Goal: Transaction & Acquisition: Purchase product/service

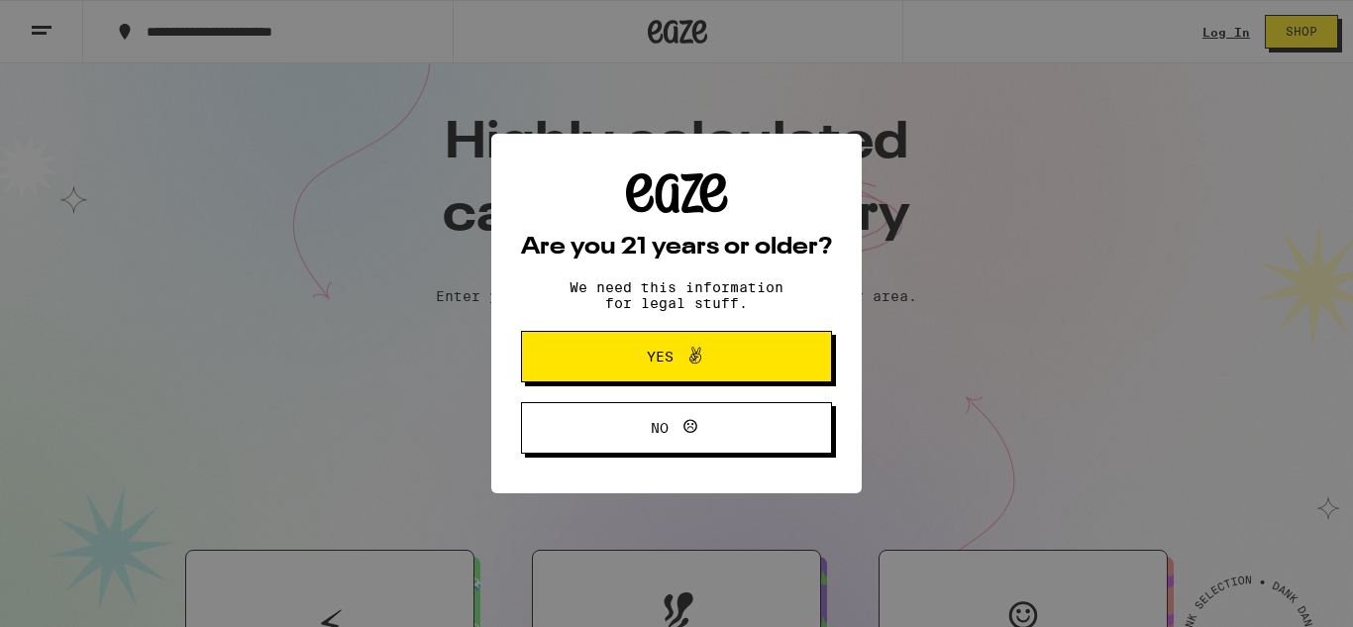
click at [683, 350] on icon at bounding box center [695, 356] width 24 height 24
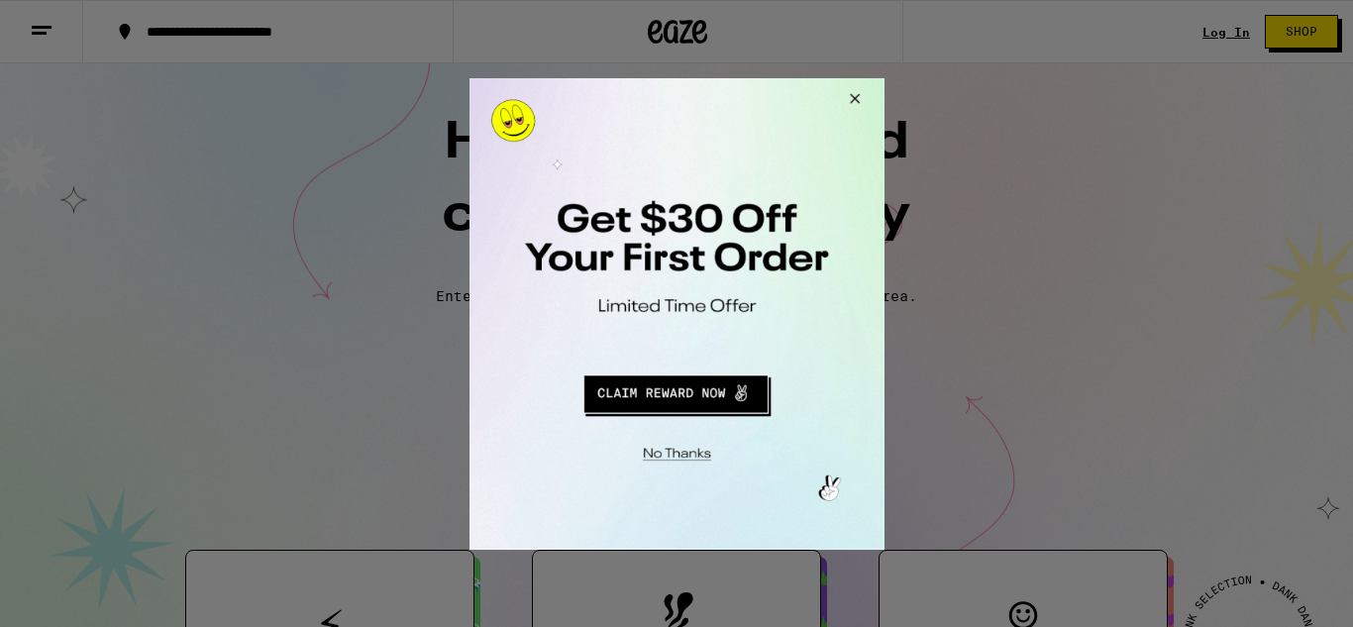
click at [851, 98] on button "Close Modal" at bounding box center [850, 101] width 53 height 48
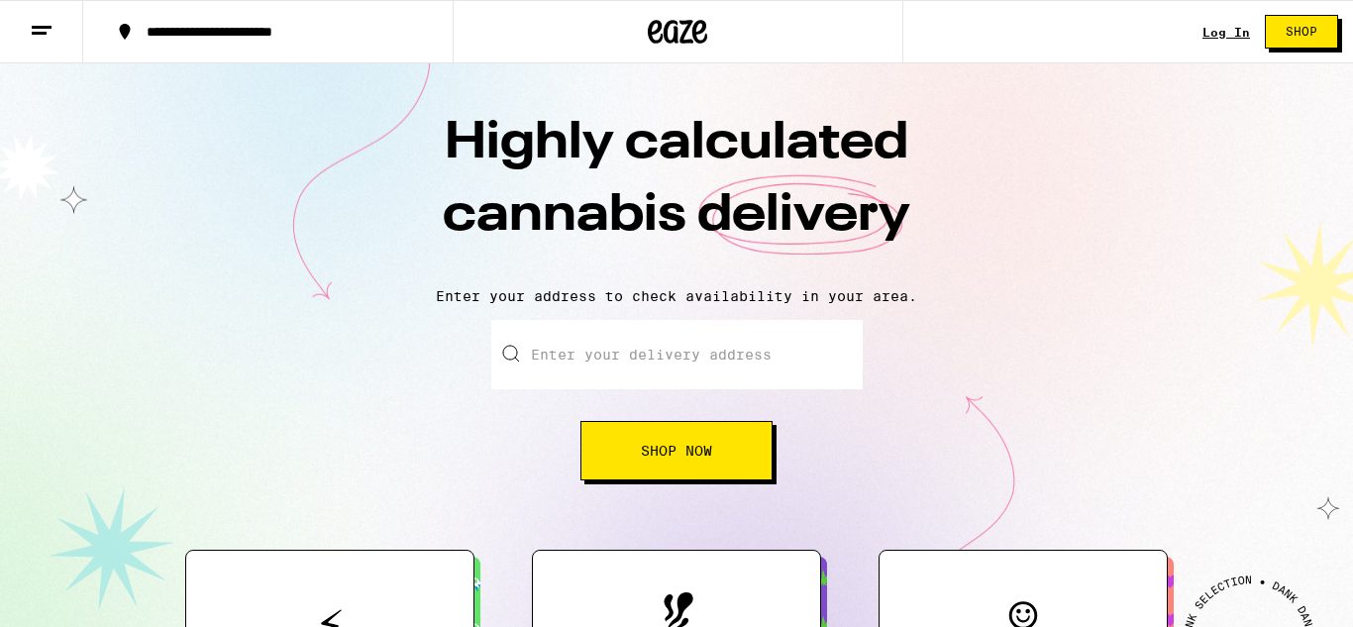
click at [1234, 29] on link "Log In" at bounding box center [1226, 32] width 48 height 13
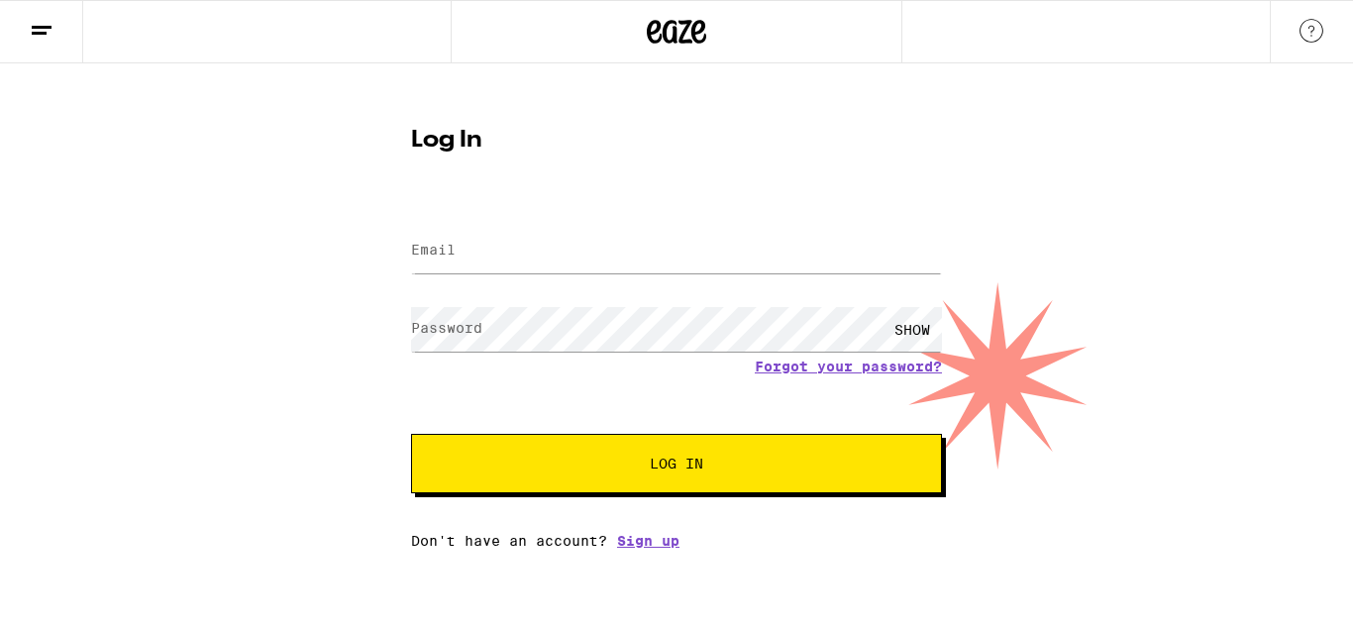
click at [423, 242] on label "Email" at bounding box center [433, 250] width 45 height 16
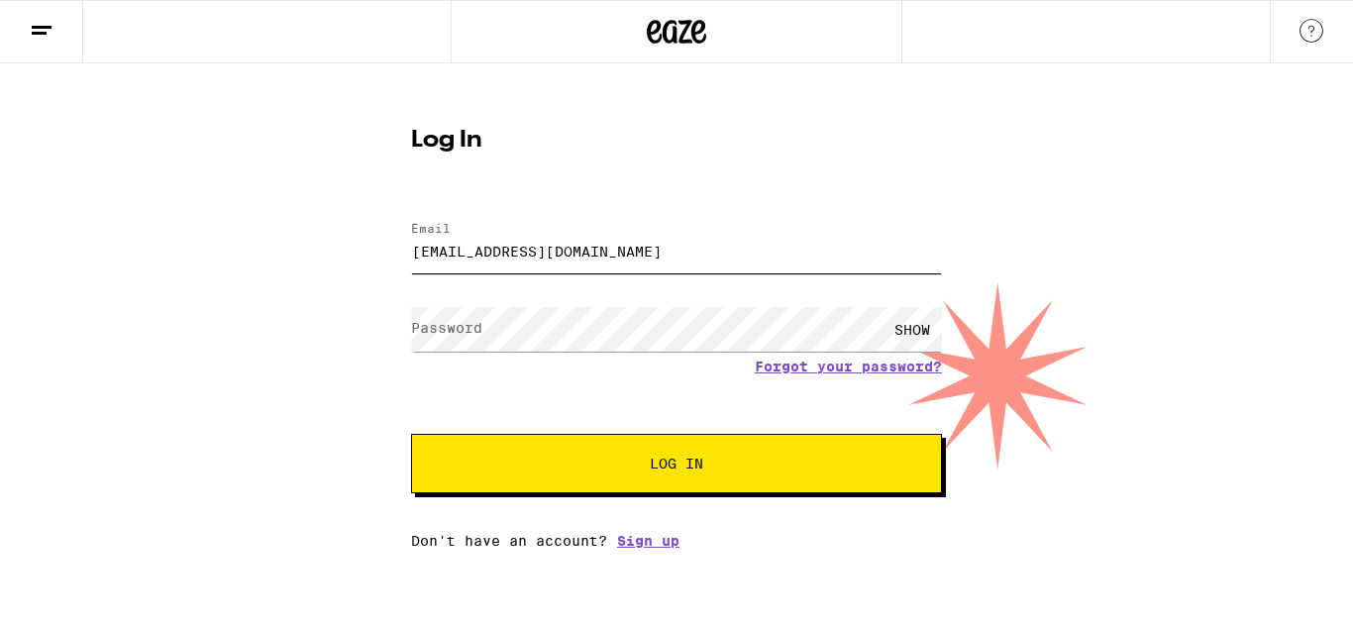
type input "[EMAIL_ADDRESS][DOMAIN_NAME]"
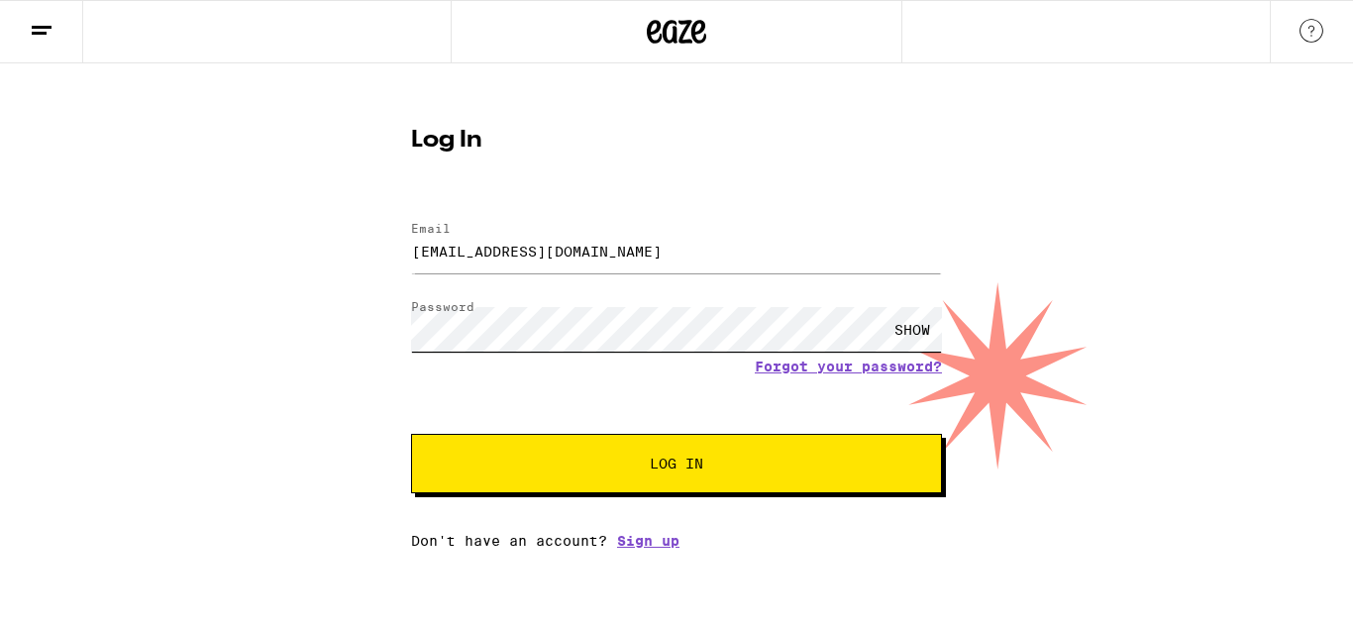
click at [411, 434] on button "Log In" at bounding box center [676, 463] width 531 height 59
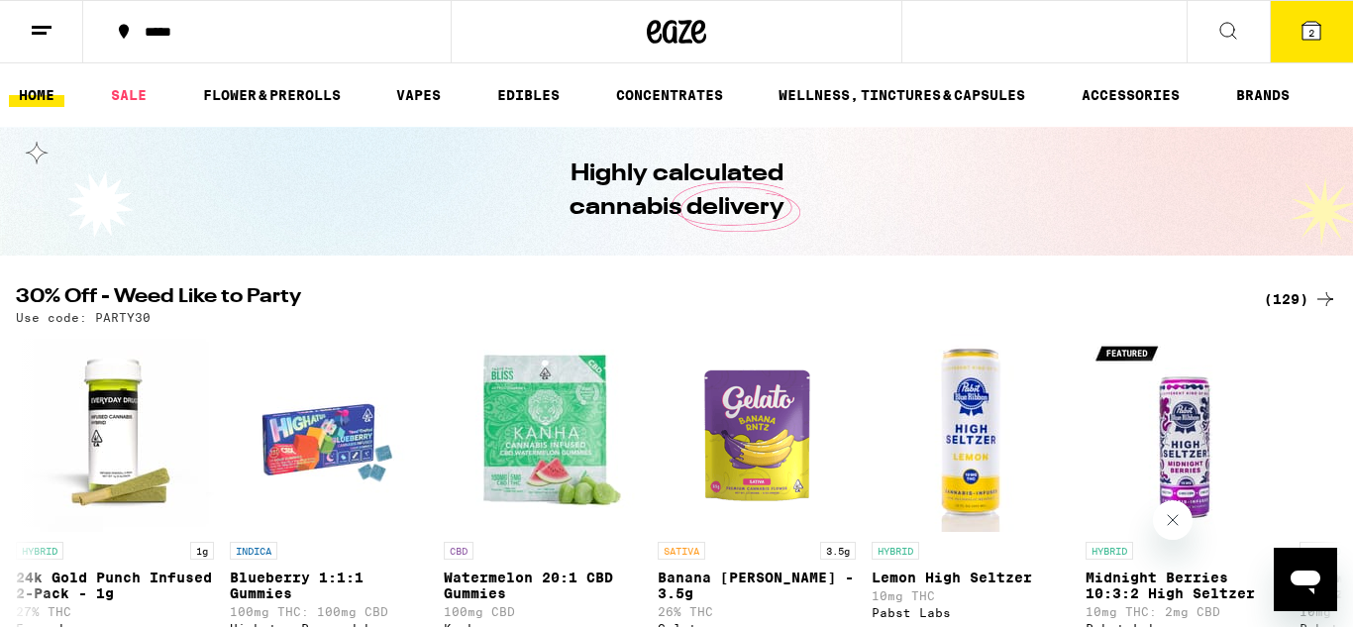
click at [186, 39] on div "*****" at bounding box center [278, 32] width 286 height 14
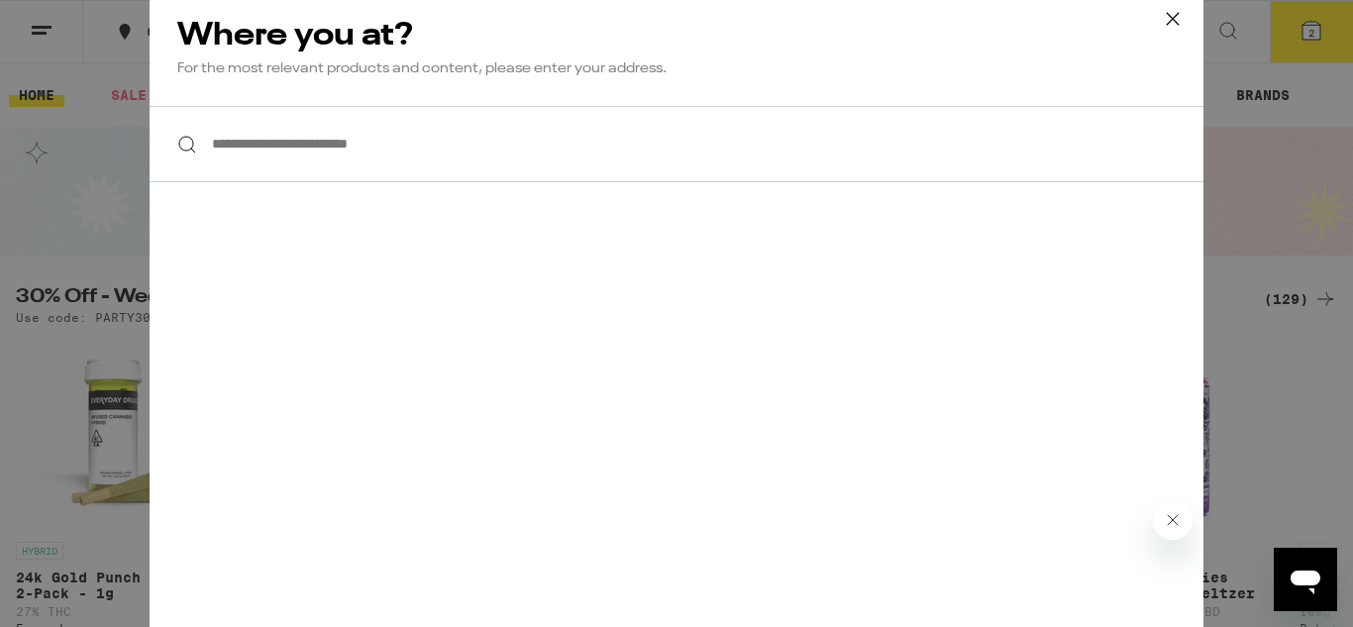
click at [227, 149] on input "**********" at bounding box center [677, 144] width 1054 height 76
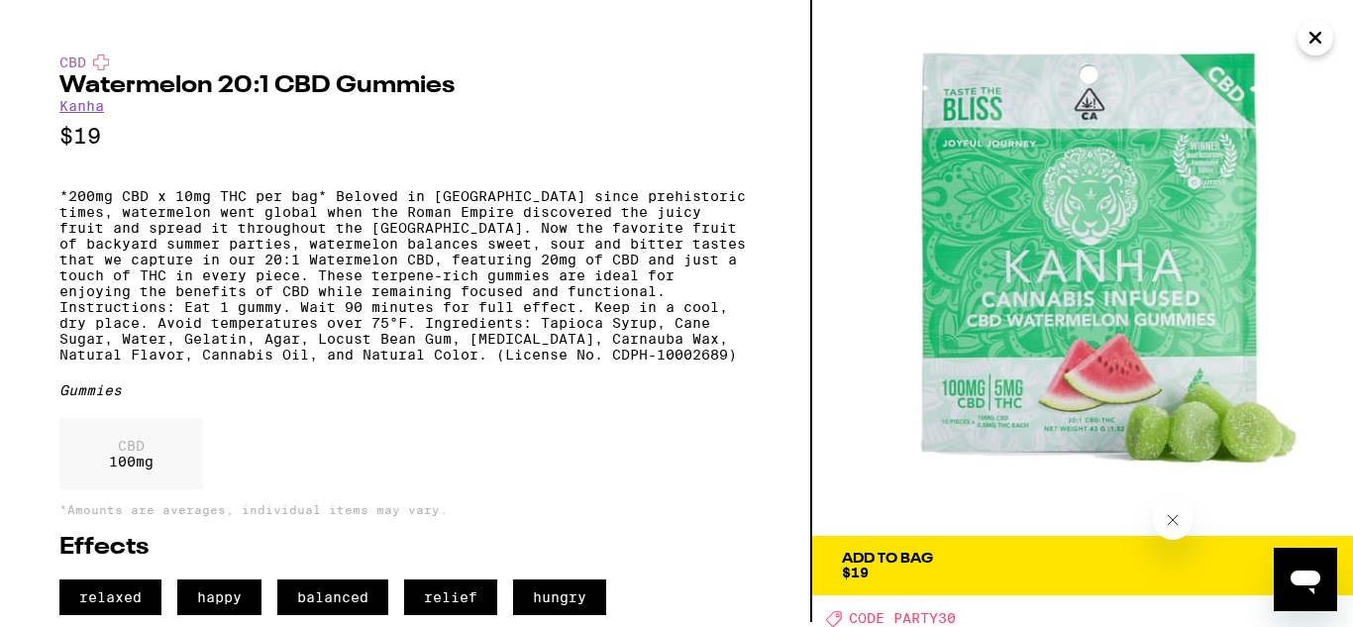
scroll to position [34, 0]
click at [1317, 42] on icon "Close" at bounding box center [1315, 38] width 10 height 10
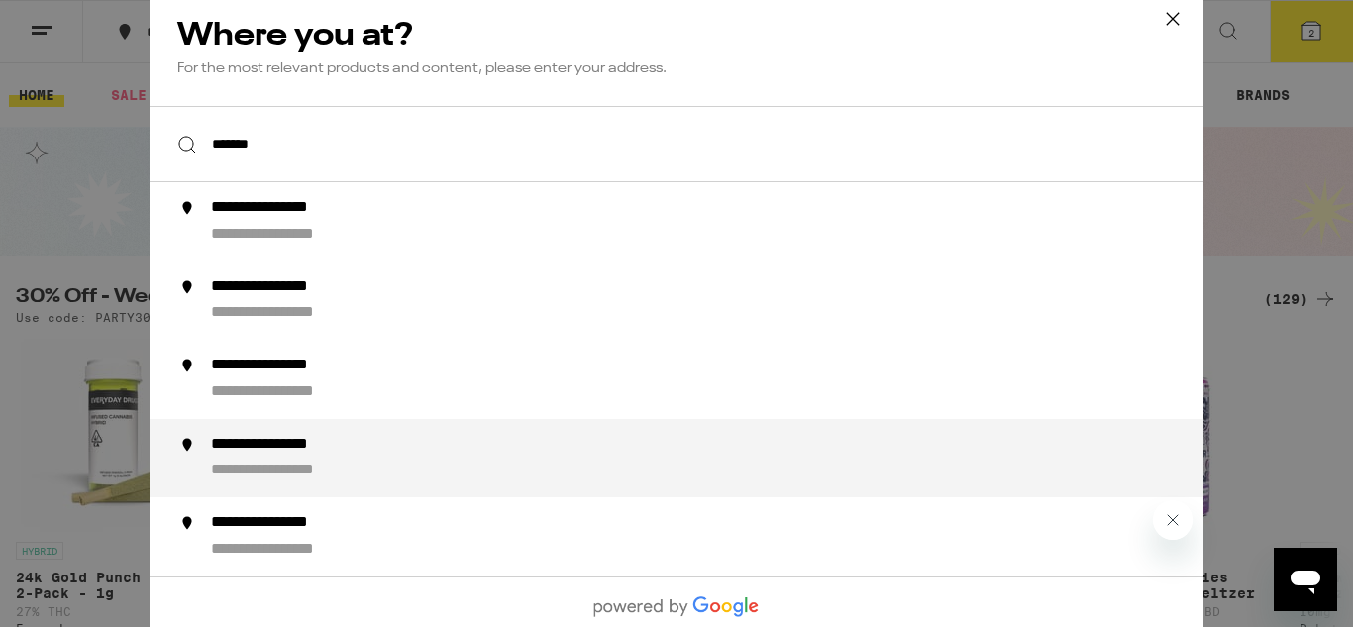
click at [229, 443] on div "**********" at bounding box center [292, 444] width 163 height 21
type input "**********"
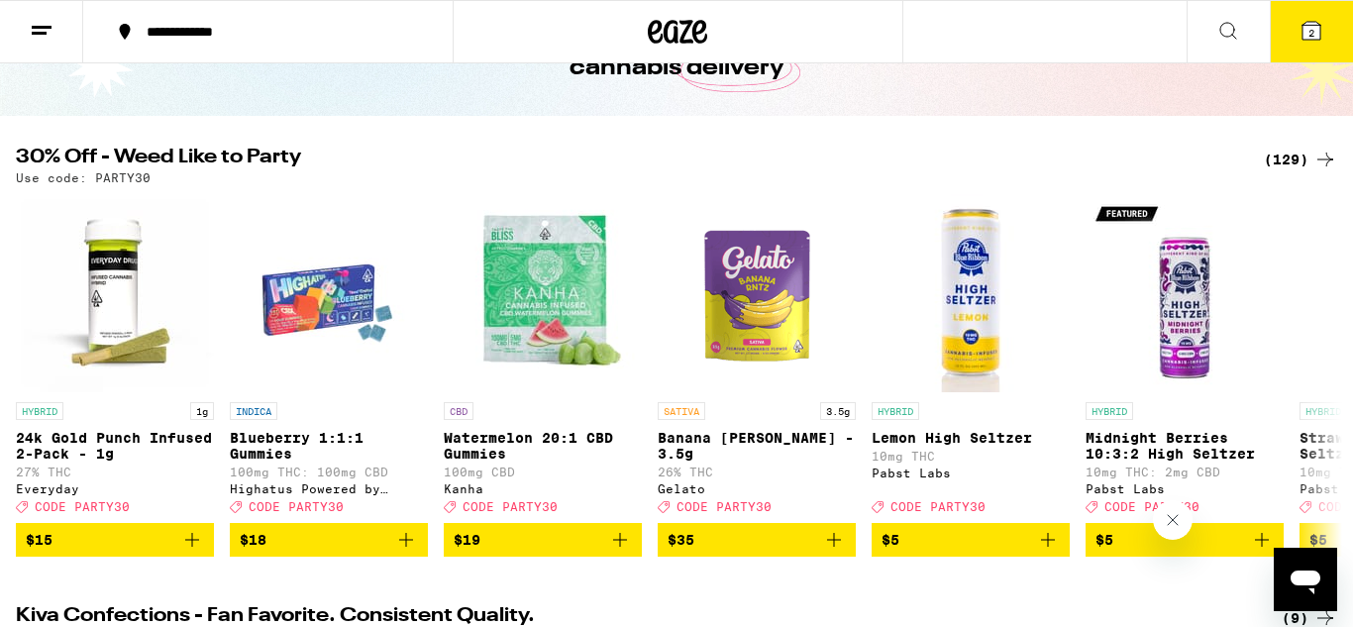
scroll to position [130, 0]
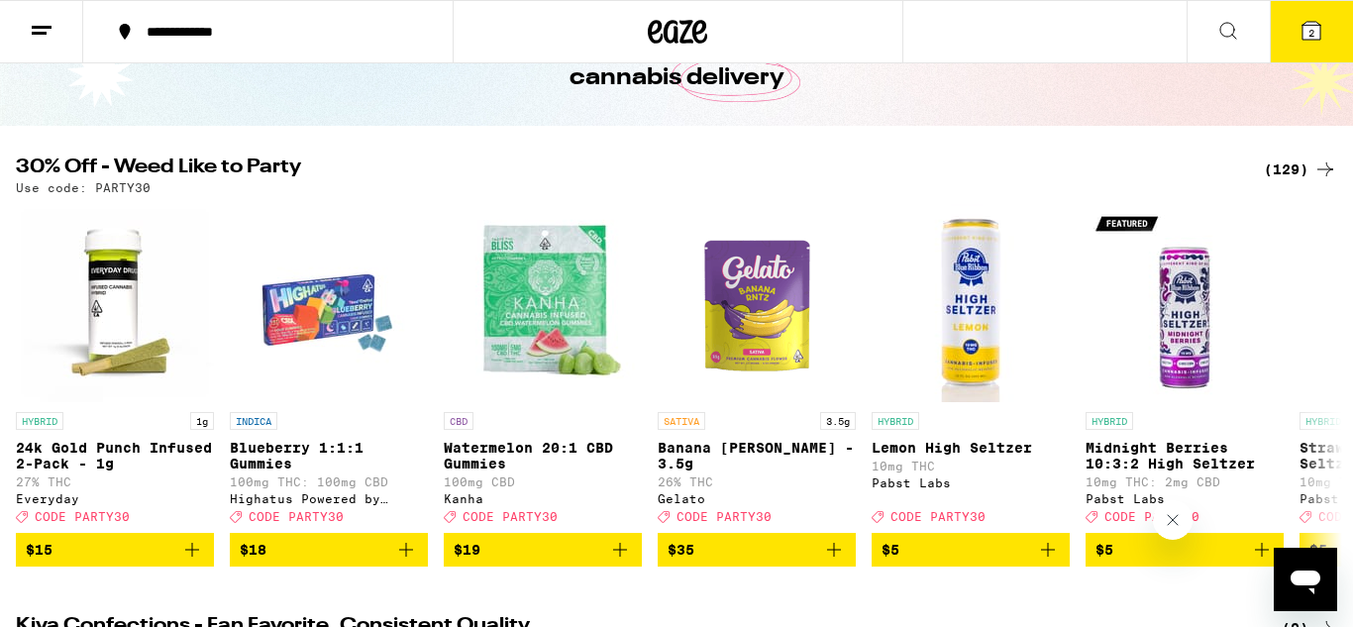
click at [1271, 171] on div "(129)" at bounding box center [1300, 169] width 73 height 24
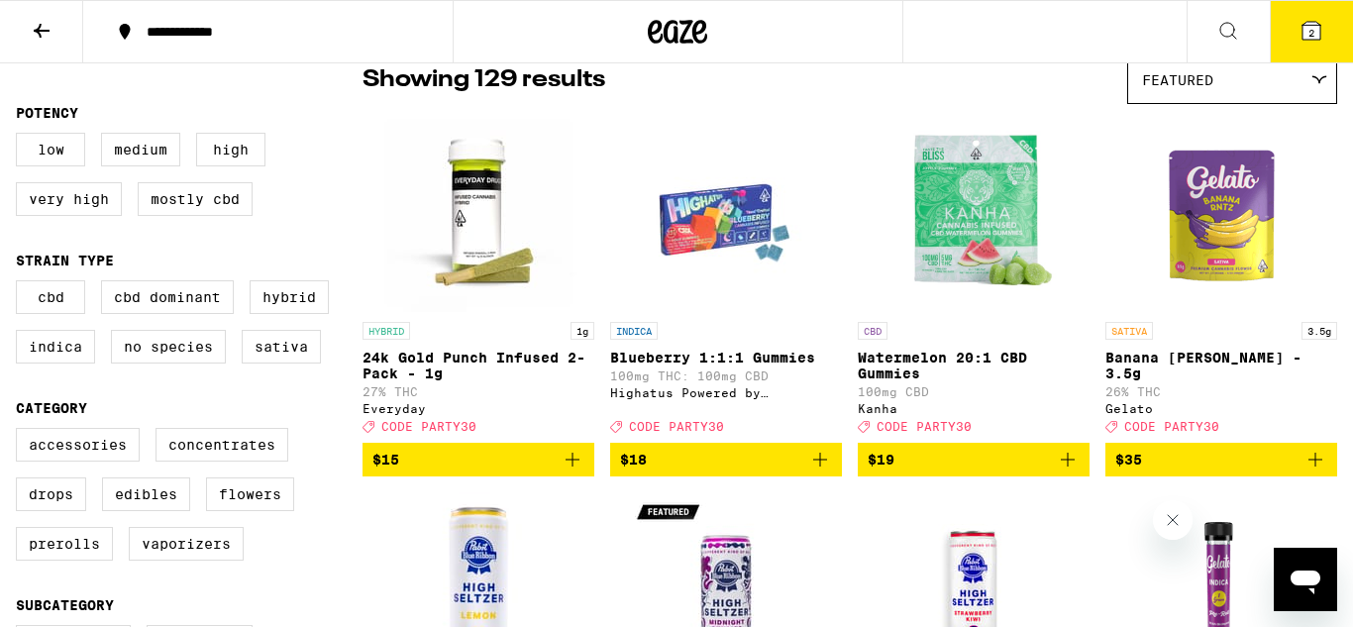
scroll to position [193, 0]
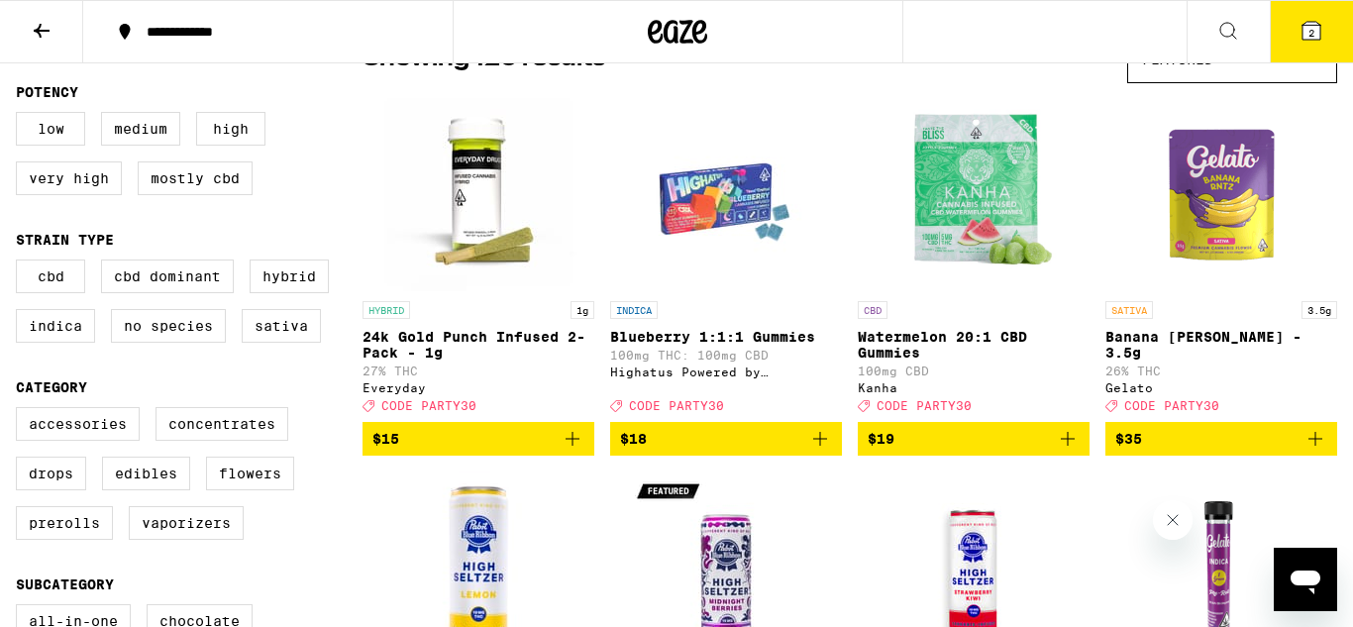
click at [1075, 446] on icon "Add to bag" at bounding box center [1068, 439] width 24 height 24
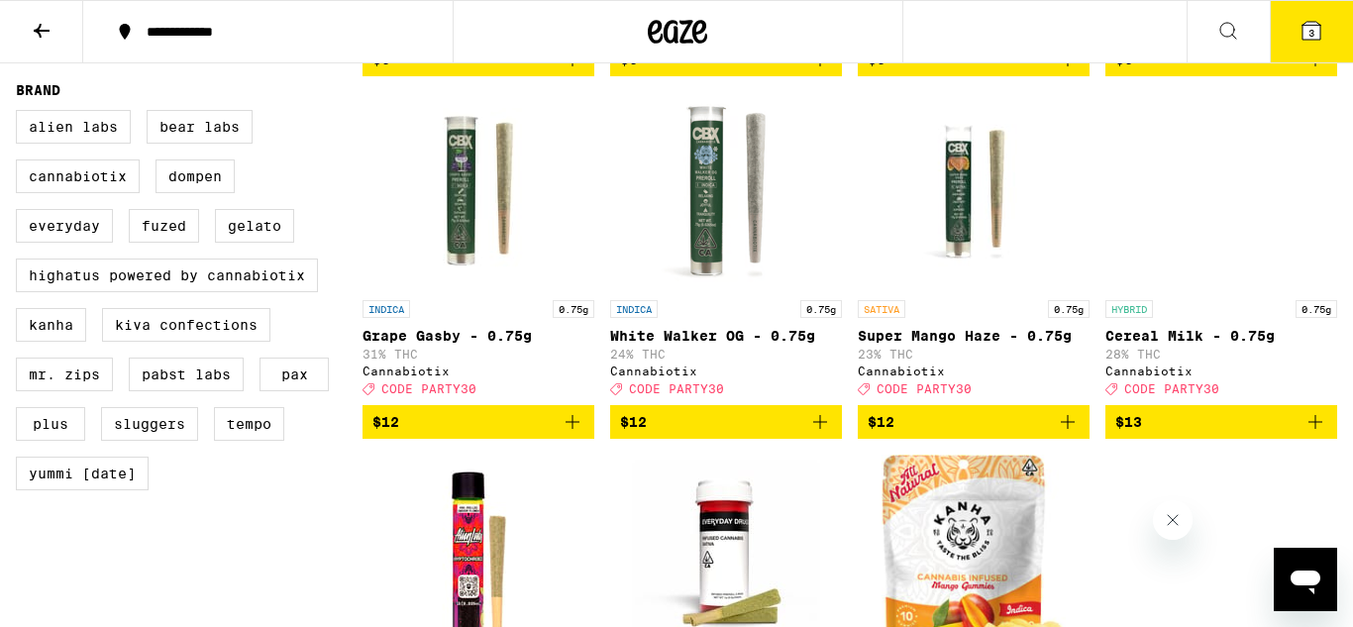
scroll to position [1349, 0]
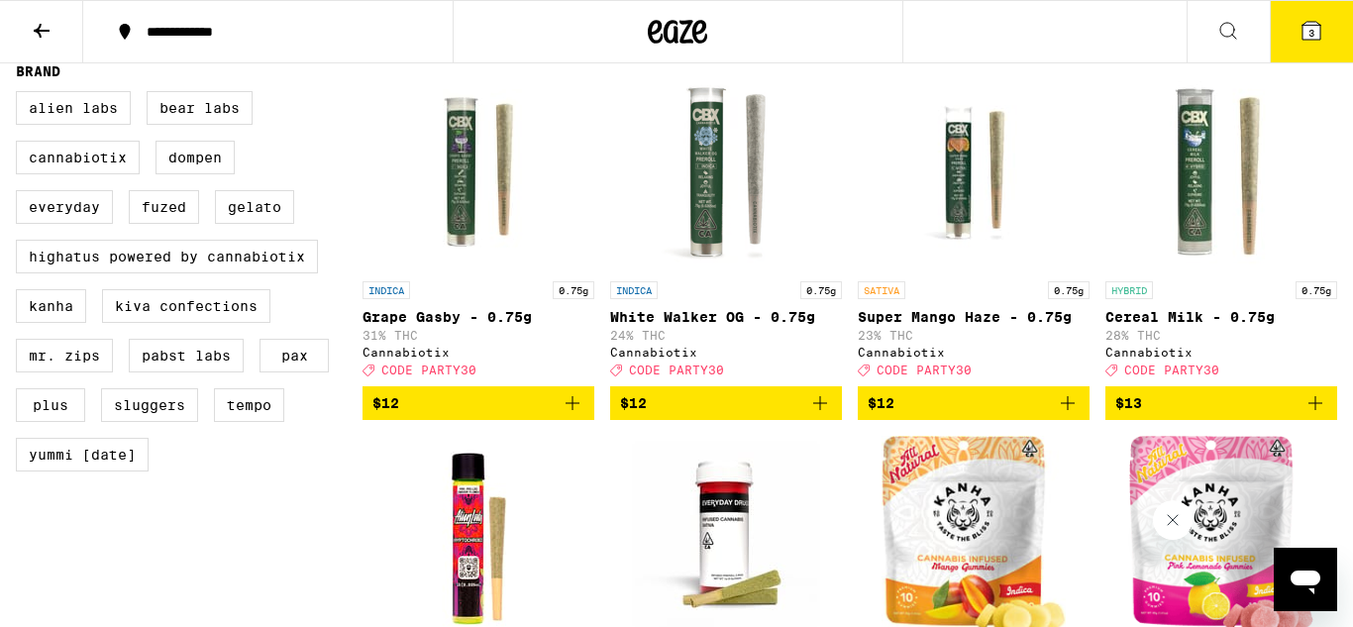
click at [571, 415] on icon "Add to bag" at bounding box center [573, 403] width 24 height 24
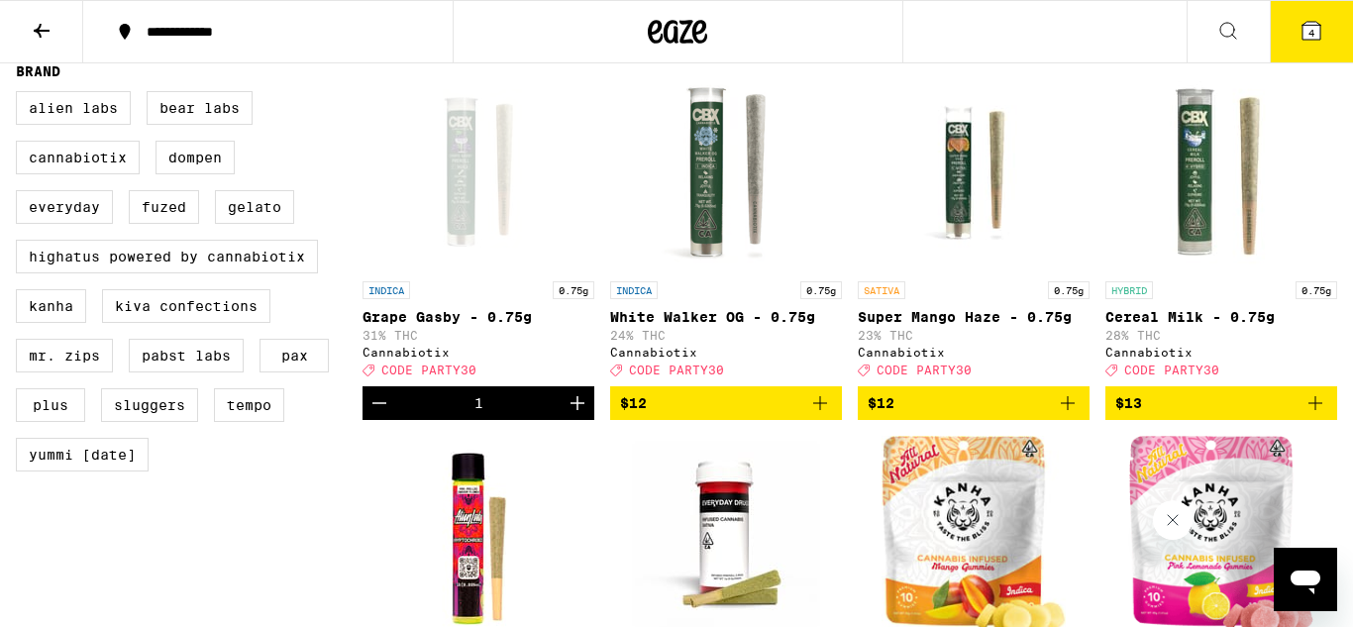
click at [573, 415] on icon "Increment" at bounding box center [578, 403] width 24 height 24
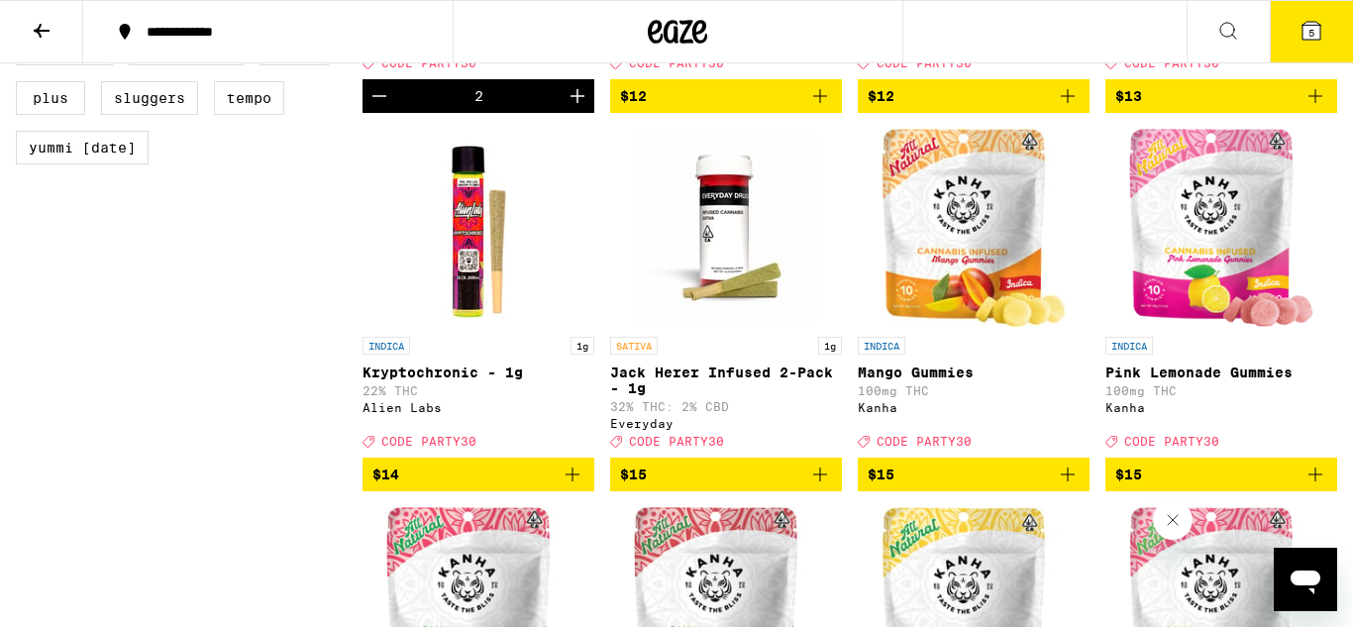
scroll to position [1659, 0]
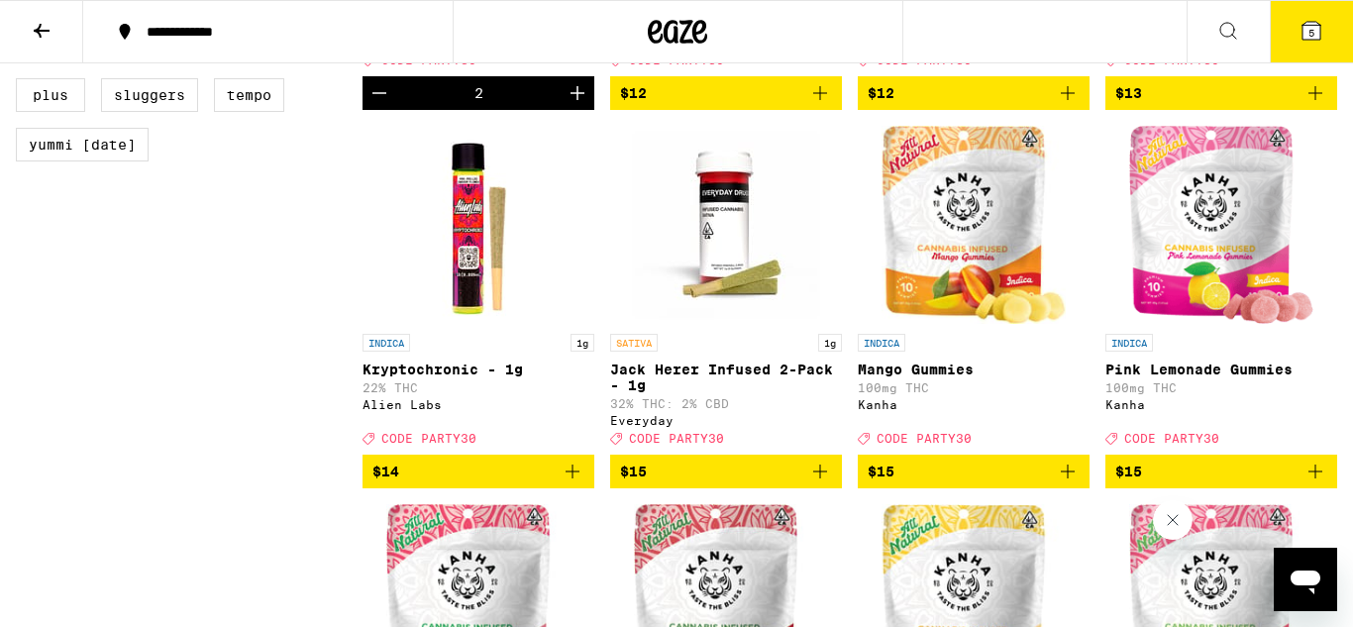
click at [823, 483] on icon "Add to bag" at bounding box center [820, 472] width 24 height 24
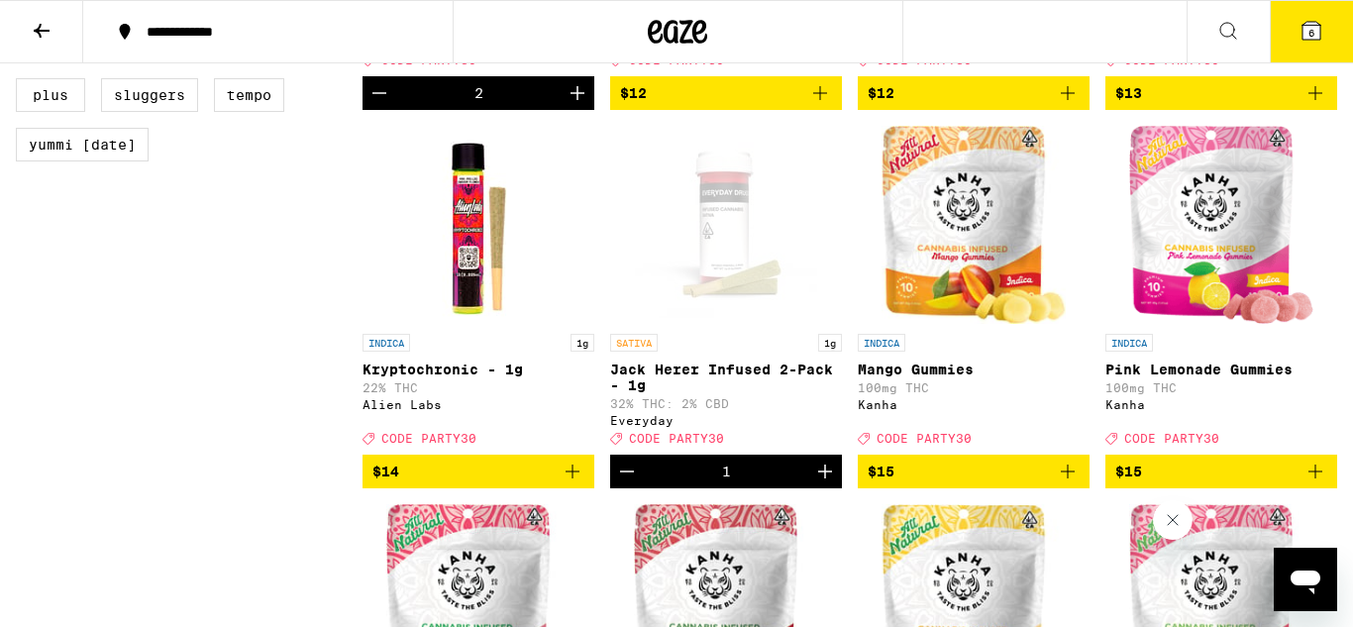
click at [823, 483] on icon "Increment" at bounding box center [825, 472] width 24 height 24
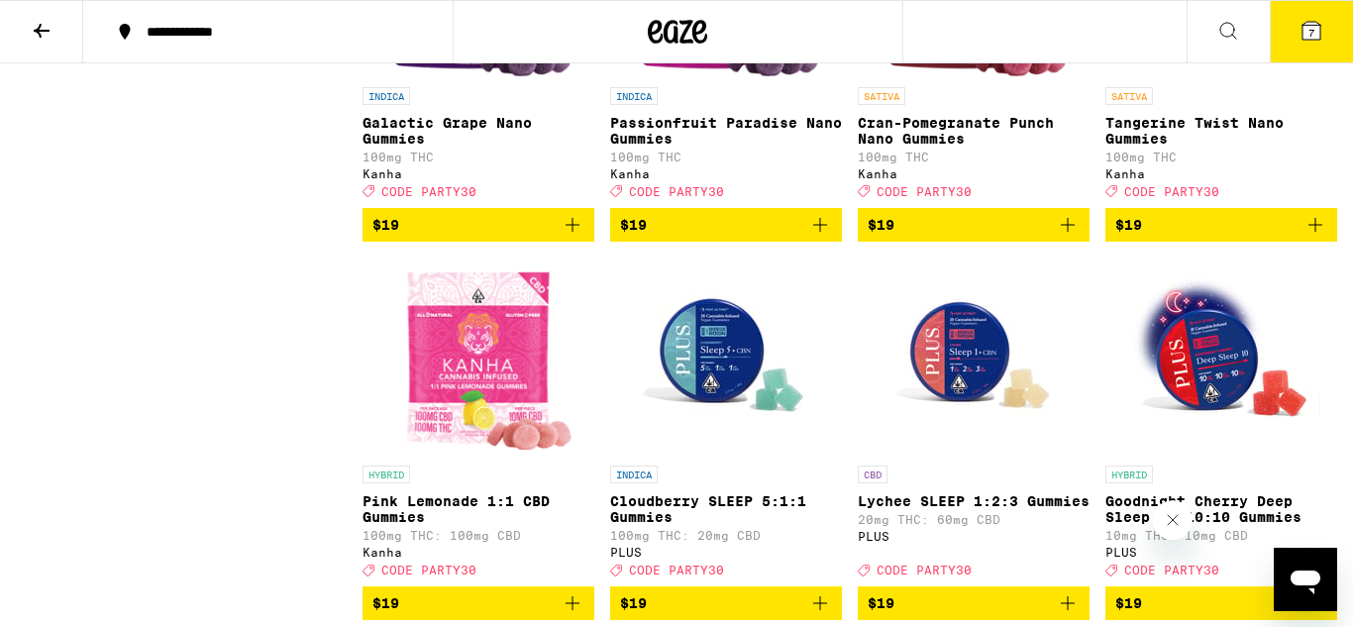
scroll to position [4163, 0]
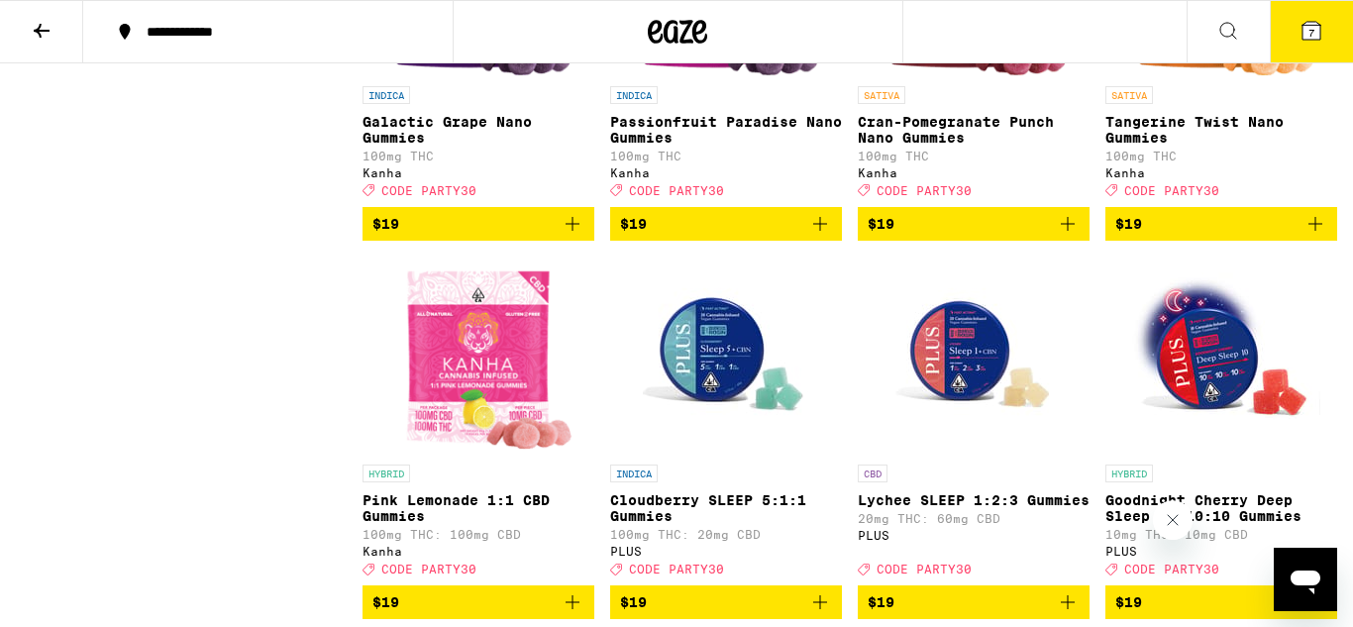
click at [572, 236] on icon "Add to bag" at bounding box center [573, 224] width 24 height 24
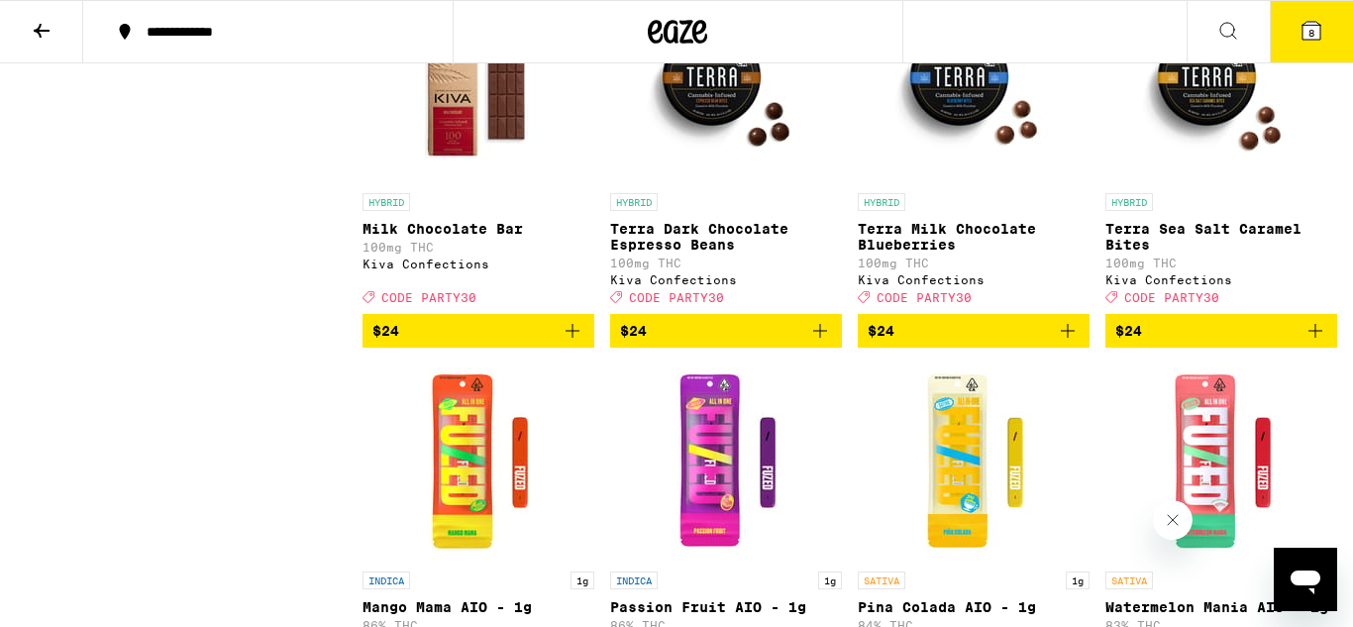
scroll to position [6712, 0]
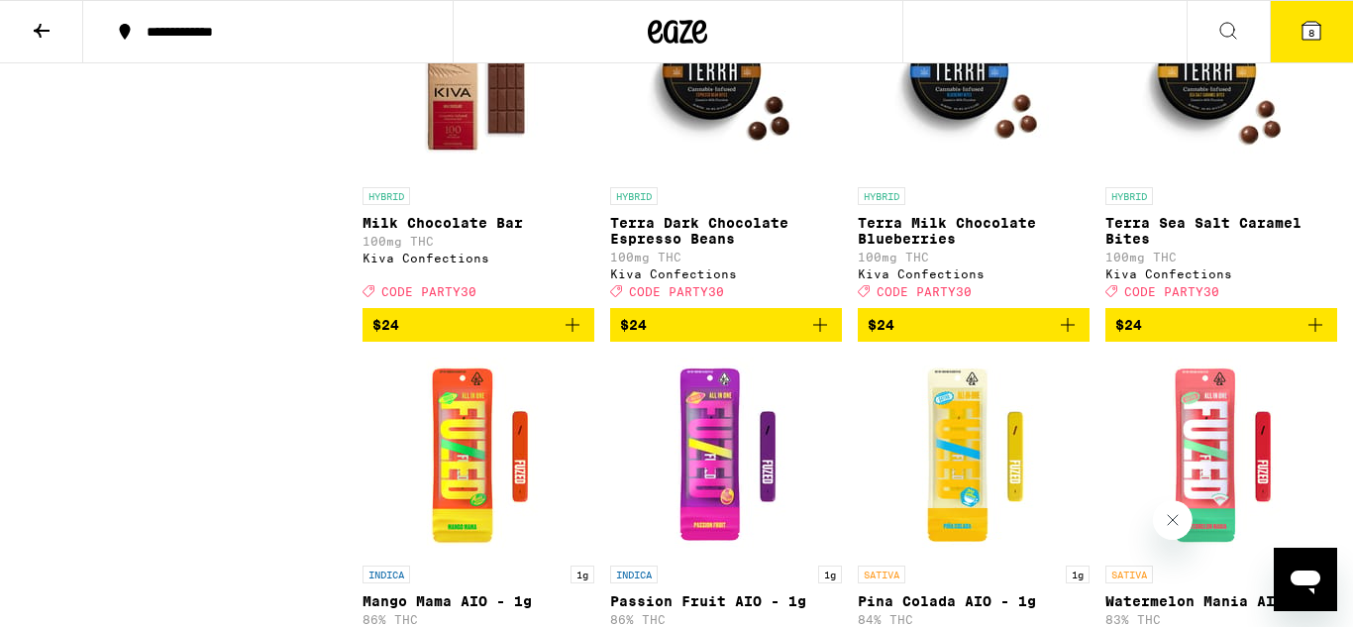
click at [577, 337] on icon "Add to bag" at bounding box center [573, 325] width 24 height 24
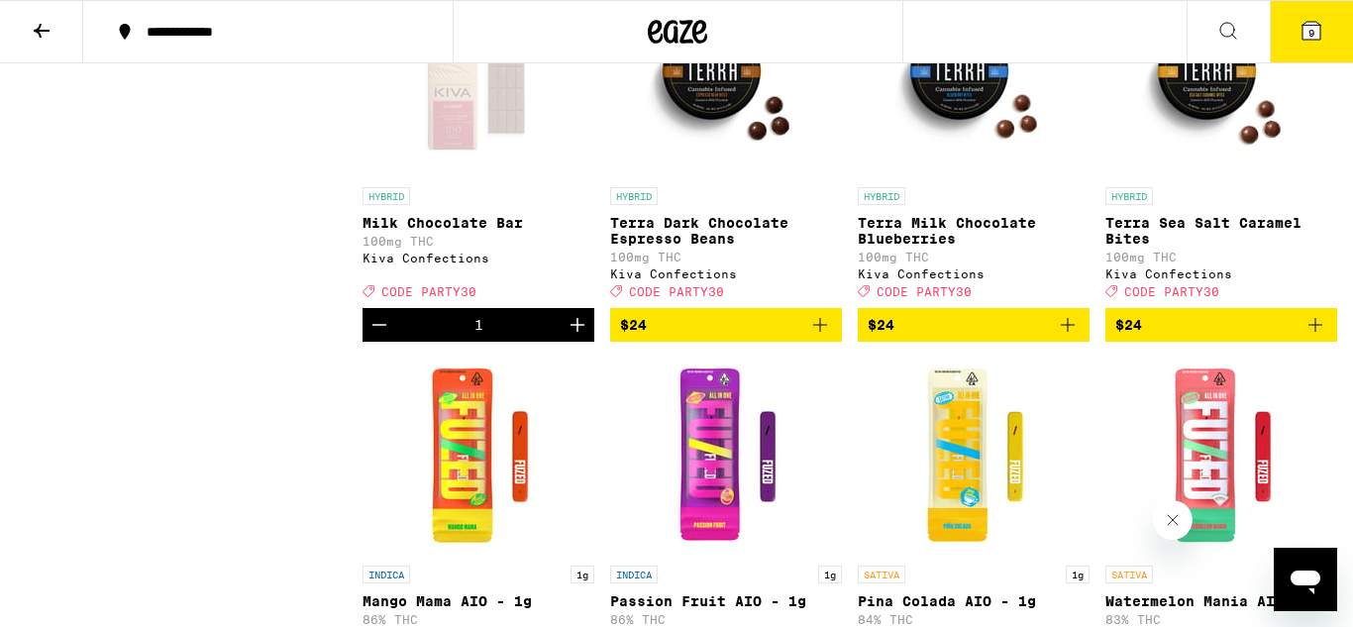
click at [577, 332] on icon "Increment" at bounding box center [578, 325] width 14 height 14
click at [1069, 337] on icon "Add to bag" at bounding box center [1068, 325] width 24 height 24
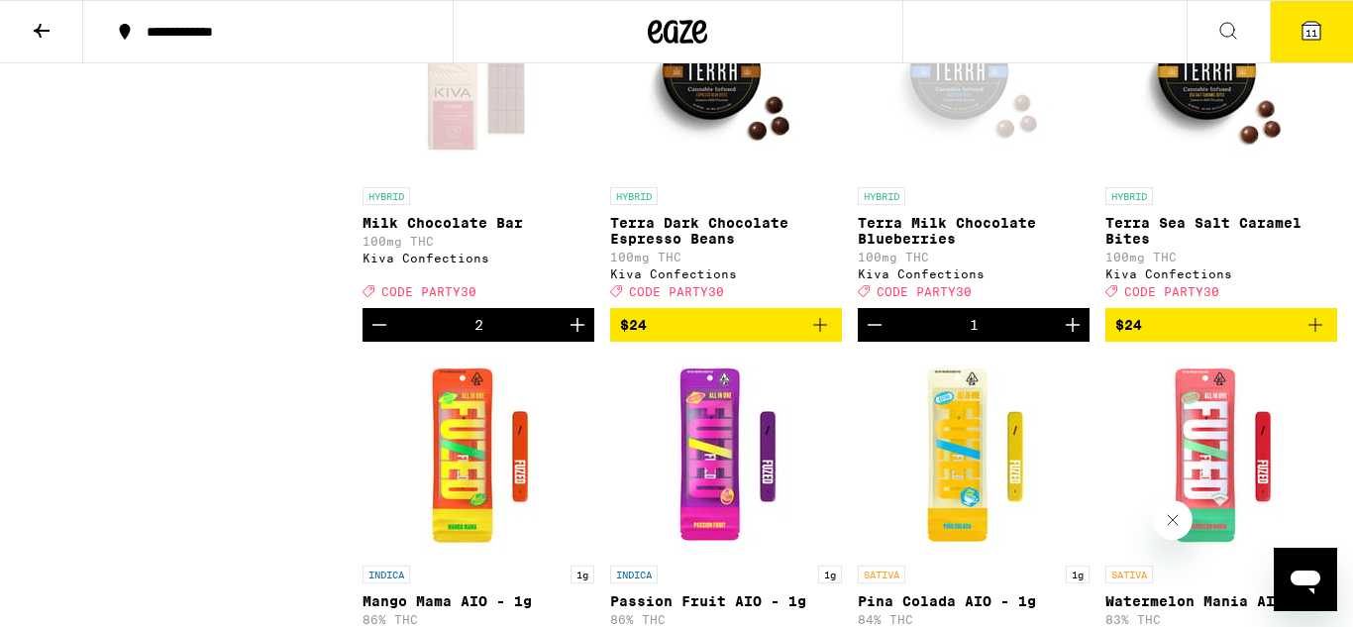
click at [1069, 337] on icon "Increment" at bounding box center [1073, 325] width 24 height 24
click at [567, 337] on icon "Increment" at bounding box center [578, 325] width 24 height 24
click at [1079, 337] on icon "Increment" at bounding box center [1073, 325] width 24 height 24
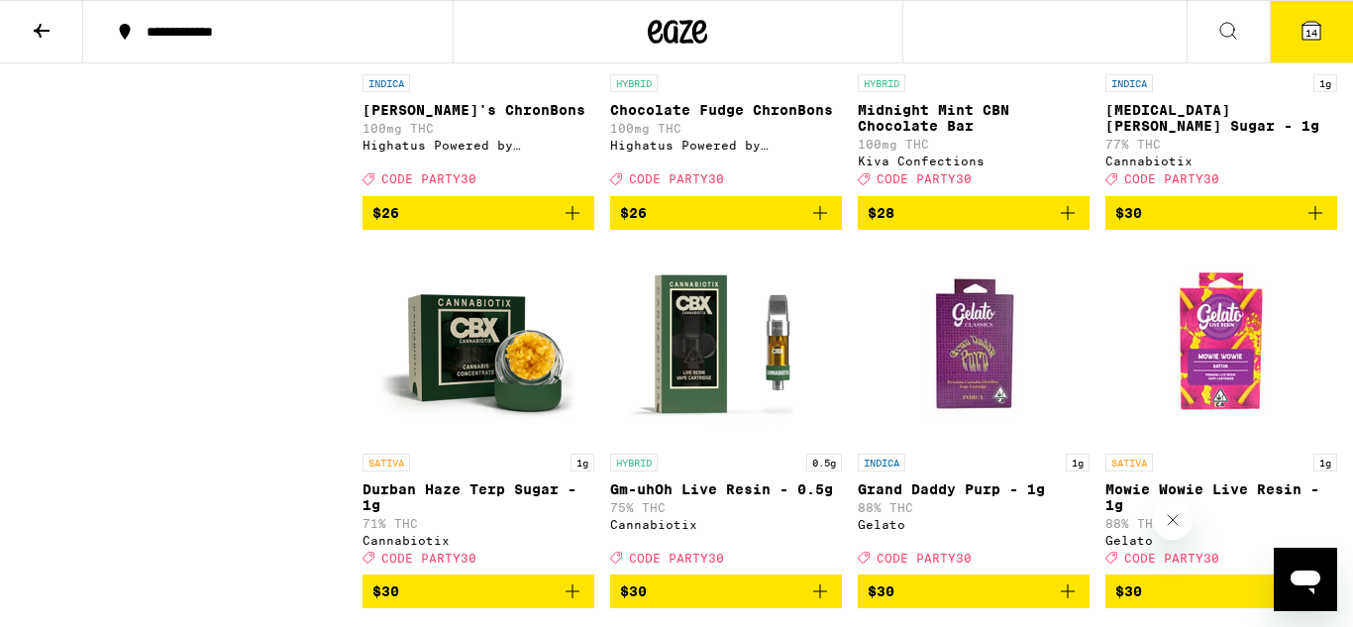
scroll to position [7930, 0]
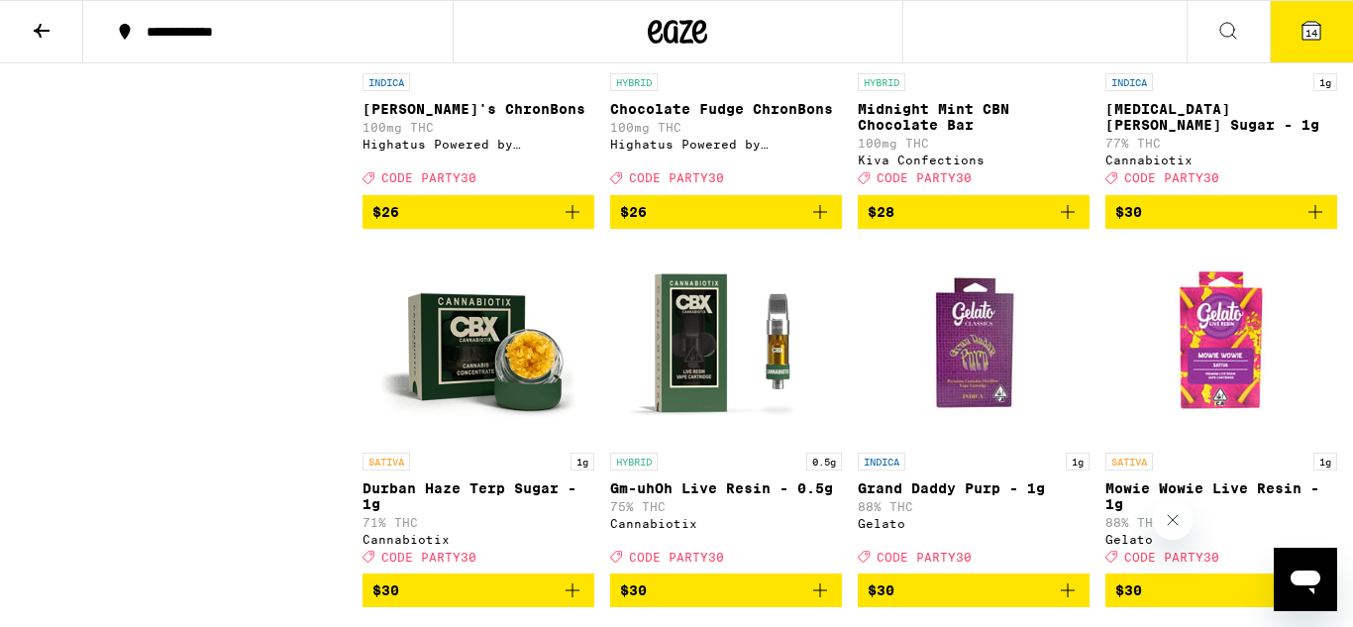
click at [1064, 224] on icon "Add to bag" at bounding box center [1068, 212] width 24 height 24
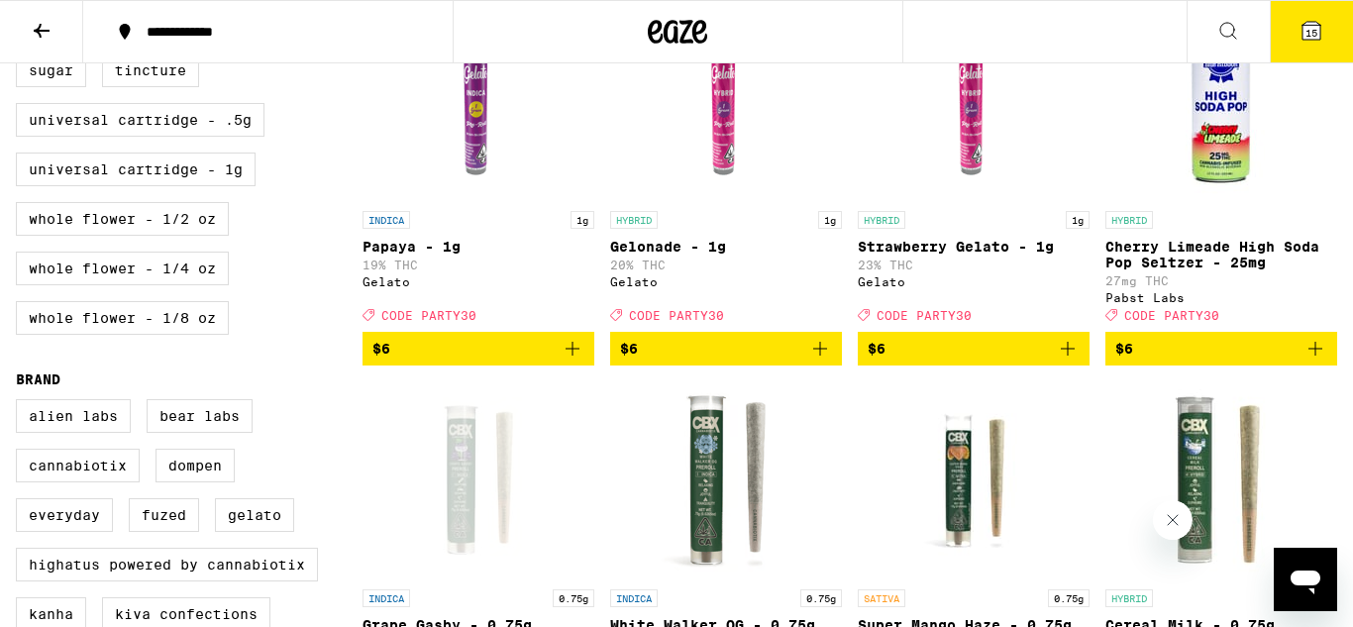
scroll to position [0, 0]
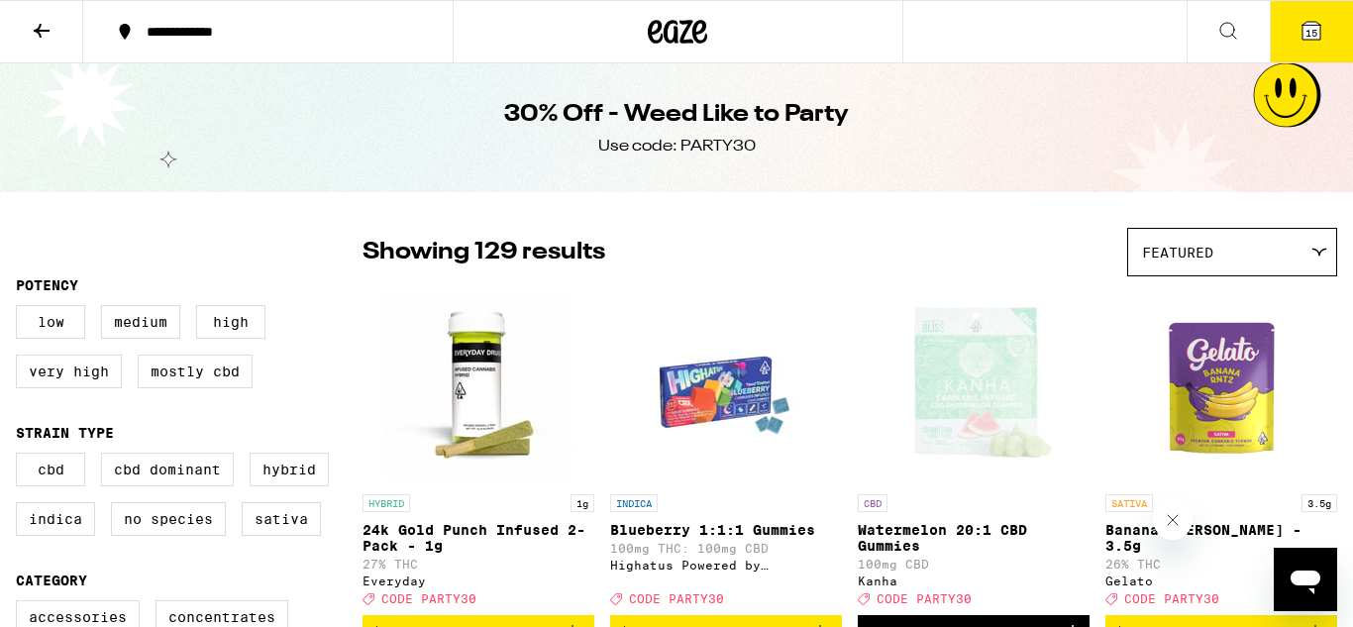
click at [1325, 21] on button "15" at bounding box center [1311, 31] width 83 height 61
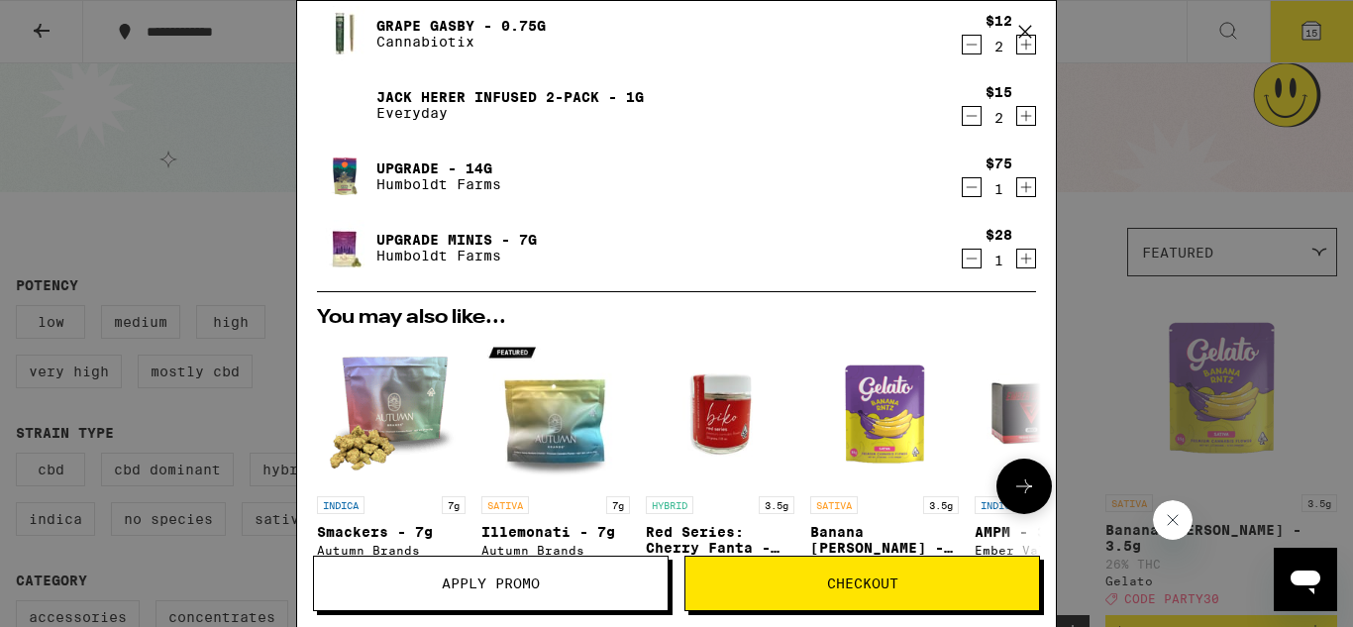
scroll to position [435, 0]
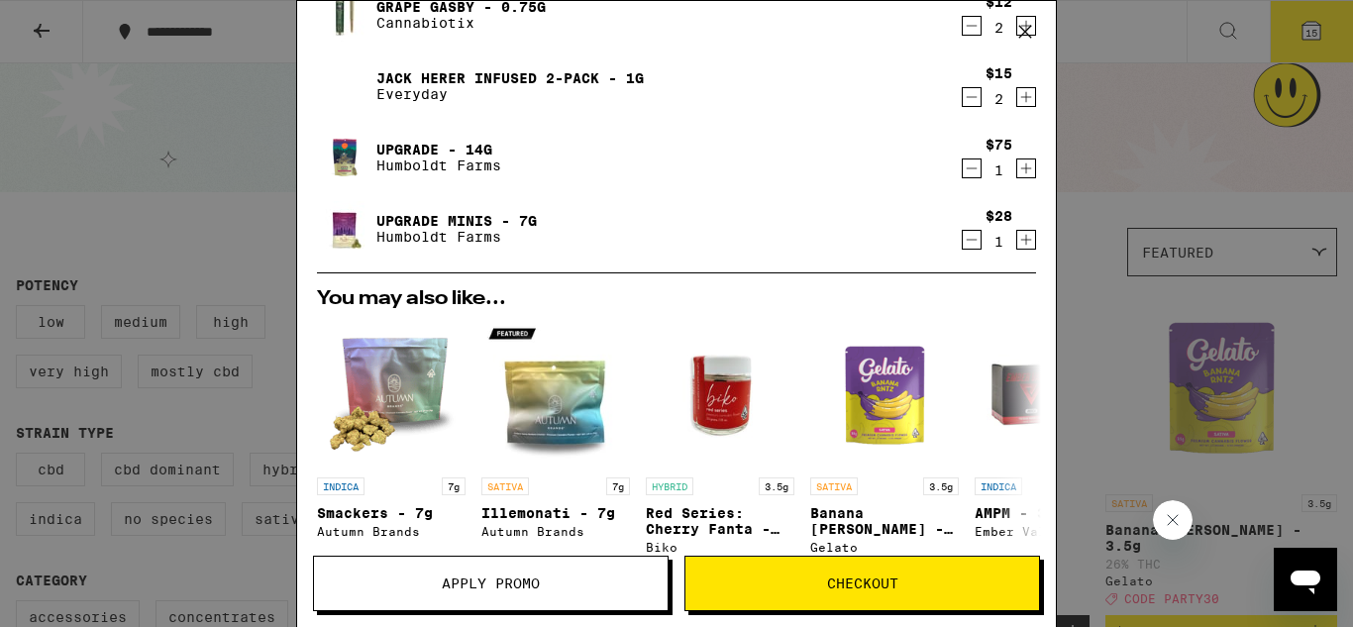
click at [487, 576] on span "Apply Promo" at bounding box center [491, 583] width 98 height 14
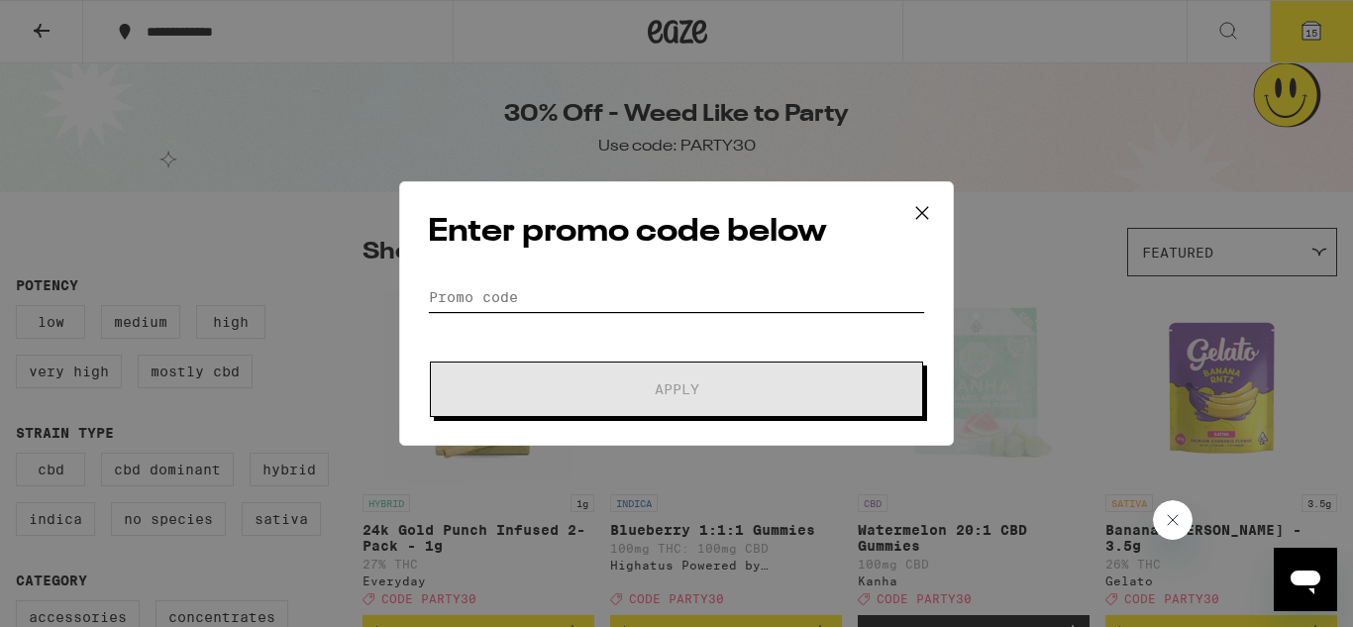
click at [525, 292] on input "Promo Code" at bounding box center [676, 297] width 497 height 30
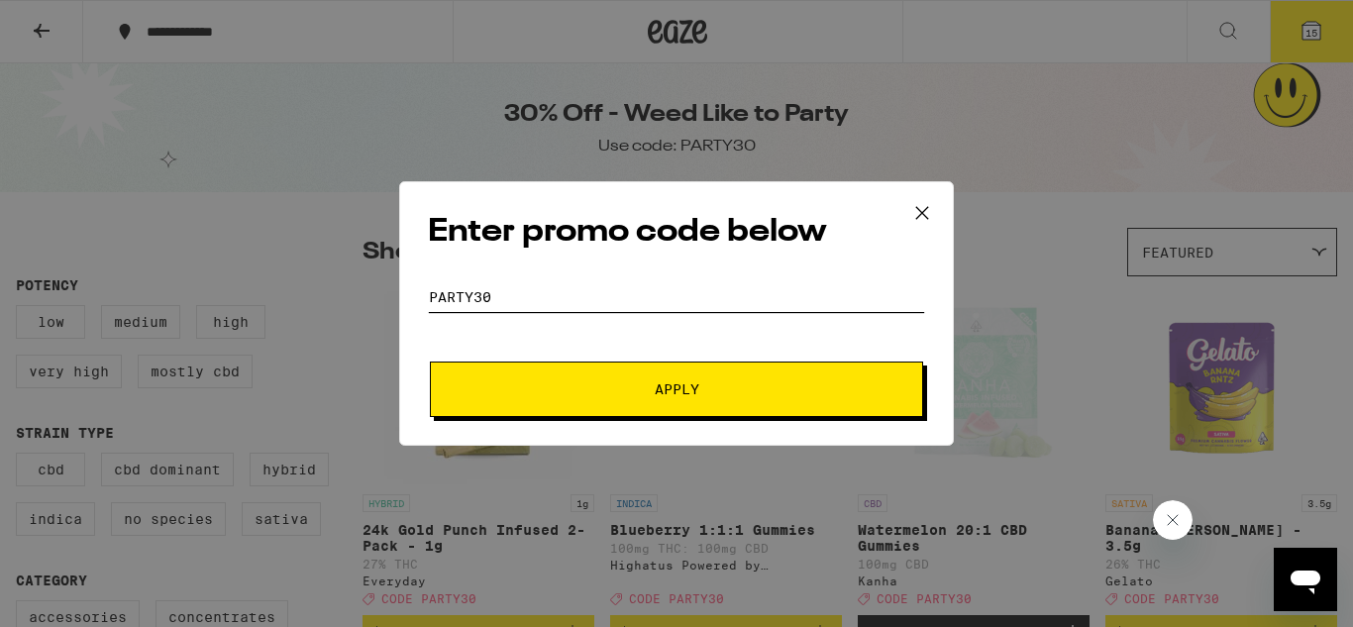
type input "party30"
click at [732, 403] on button "Apply" at bounding box center [676, 389] width 493 height 55
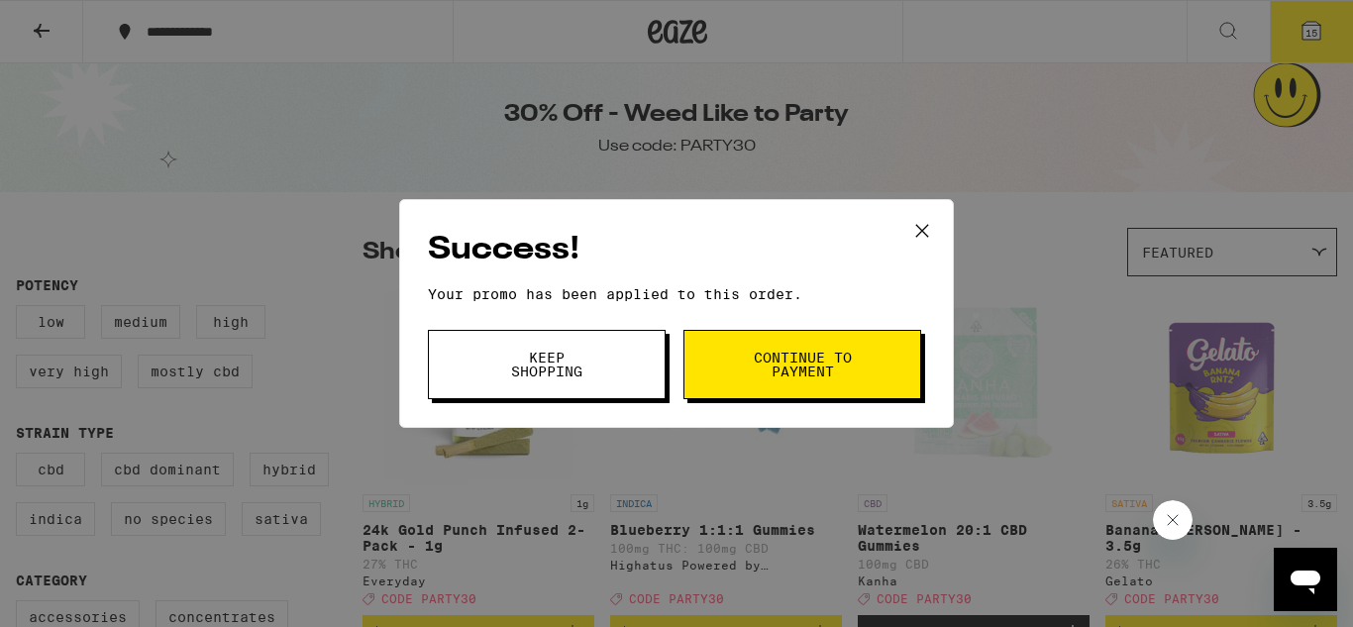
click at [533, 362] on span "Keep Shopping" at bounding box center [546, 365] width 101 height 28
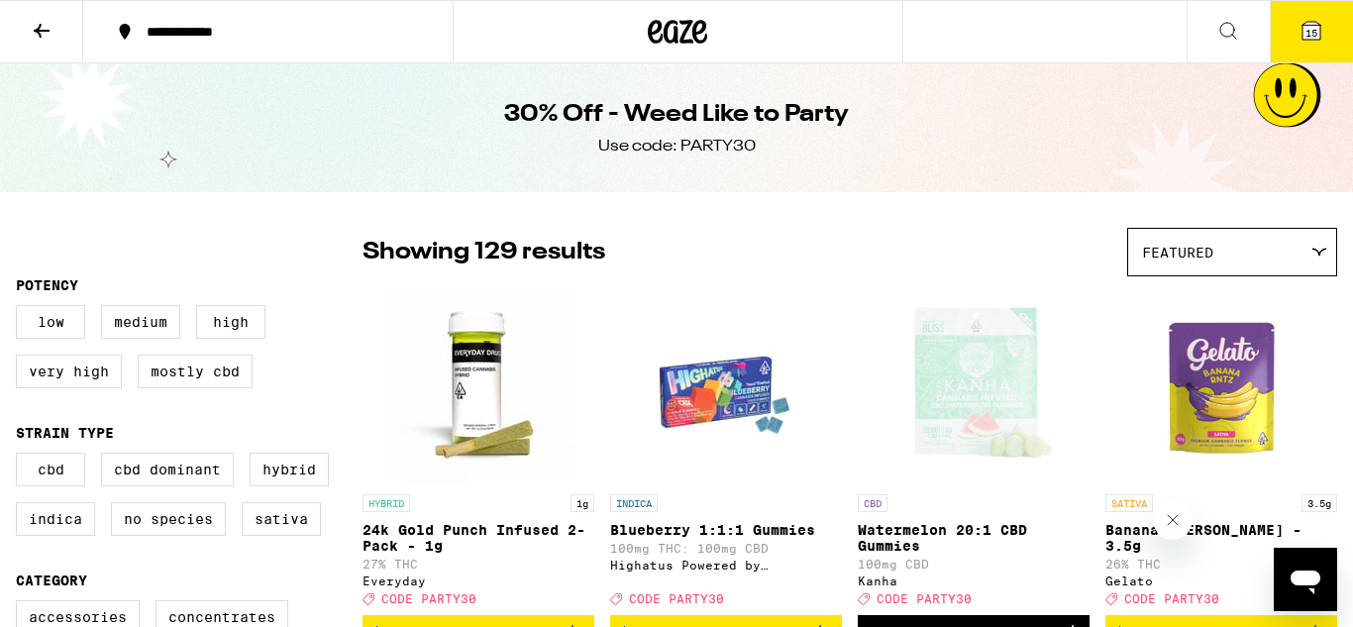
click at [1288, 35] on button "15" at bounding box center [1311, 31] width 83 height 61
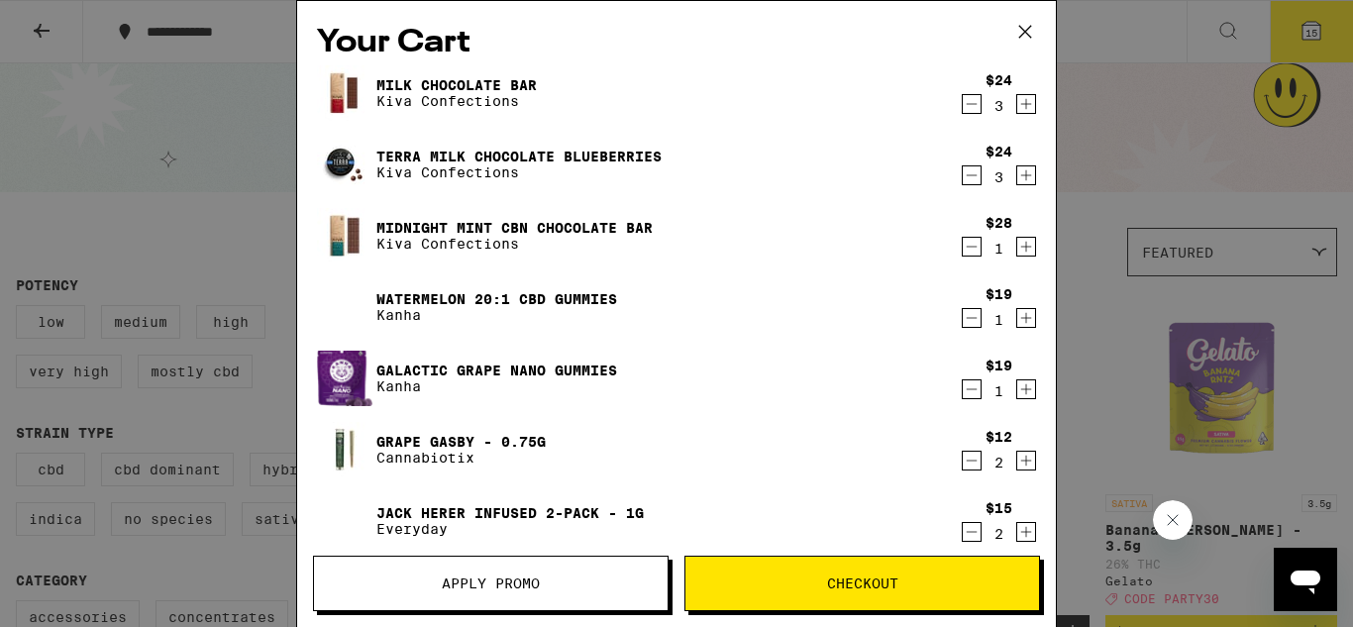
click at [975, 110] on icon "Decrement" at bounding box center [972, 104] width 18 height 24
click at [974, 181] on icon "Decrement" at bounding box center [972, 175] width 18 height 24
click at [969, 251] on icon "Decrement" at bounding box center [972, 247] width 18 height 24
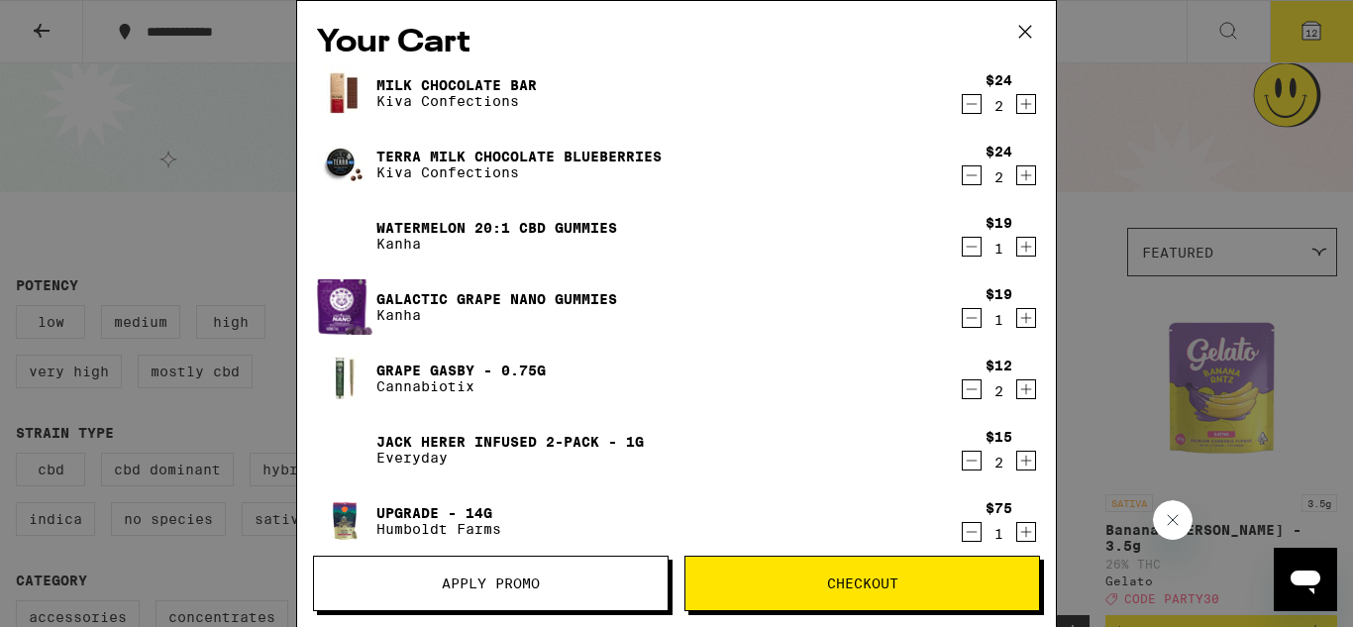
click at [964, 252] on icon "Decrement" at bounding box center [972, 247] width 18 height 24
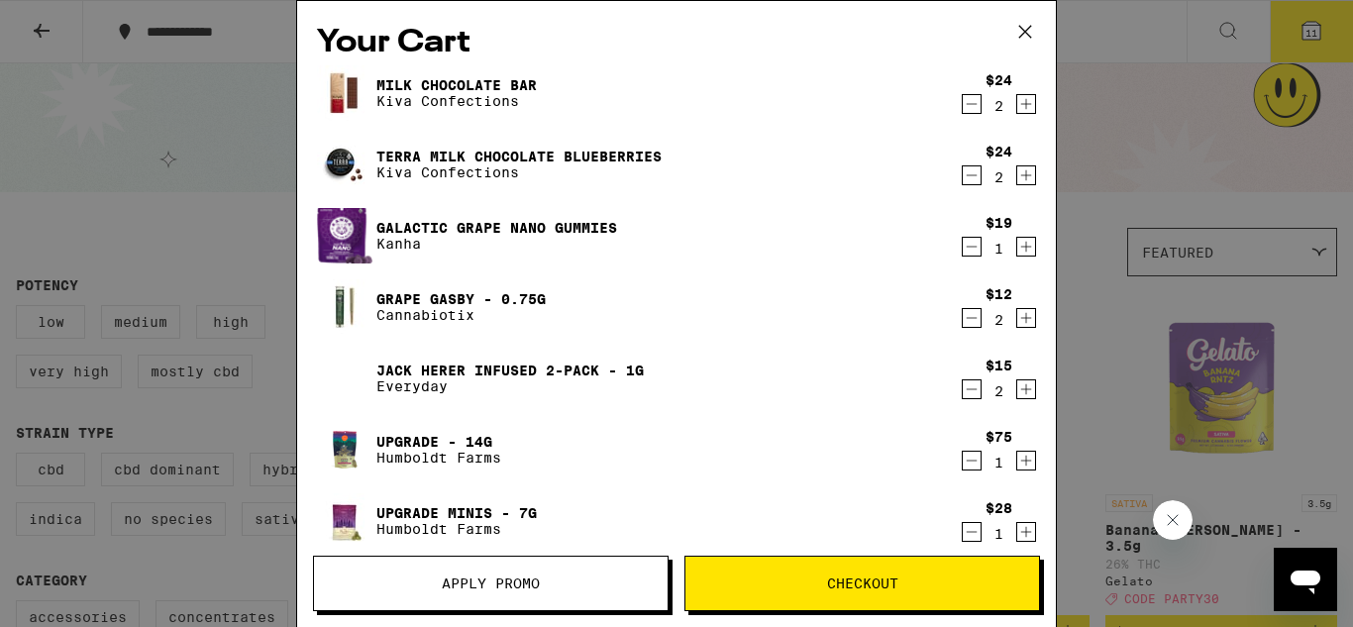
click at [969, 247] on icon "Decrement" at bounding box center [972, 247] width 11 height 0
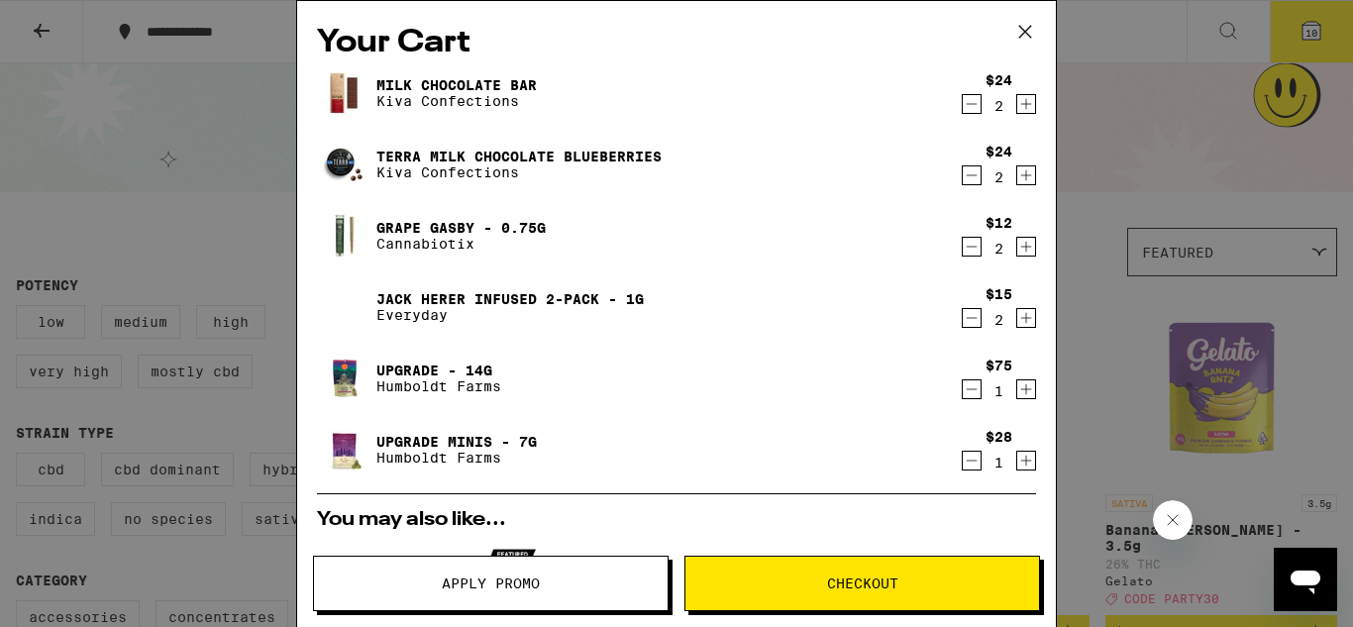
click at [969, 247] on icon "Decrement" at bounding box center [972, 247] width 11 height 0
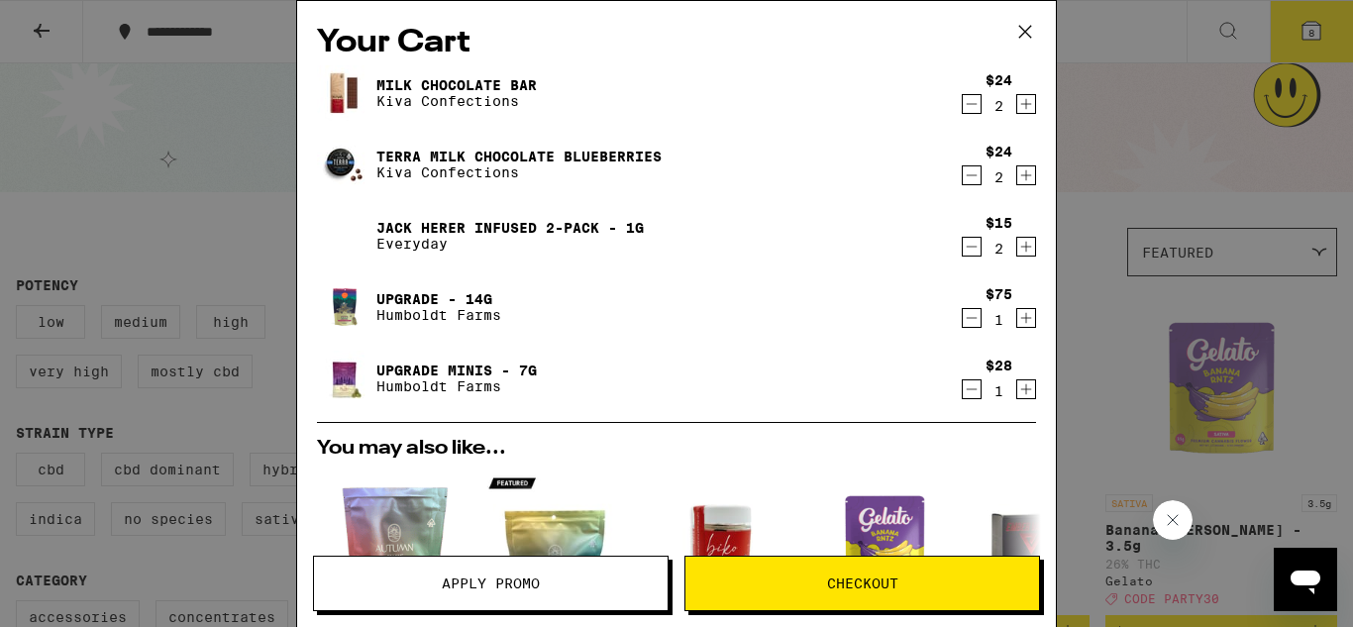
click at [970, 253] on icon "Decrement" at bounding box center [972, 247] width 18 height 24
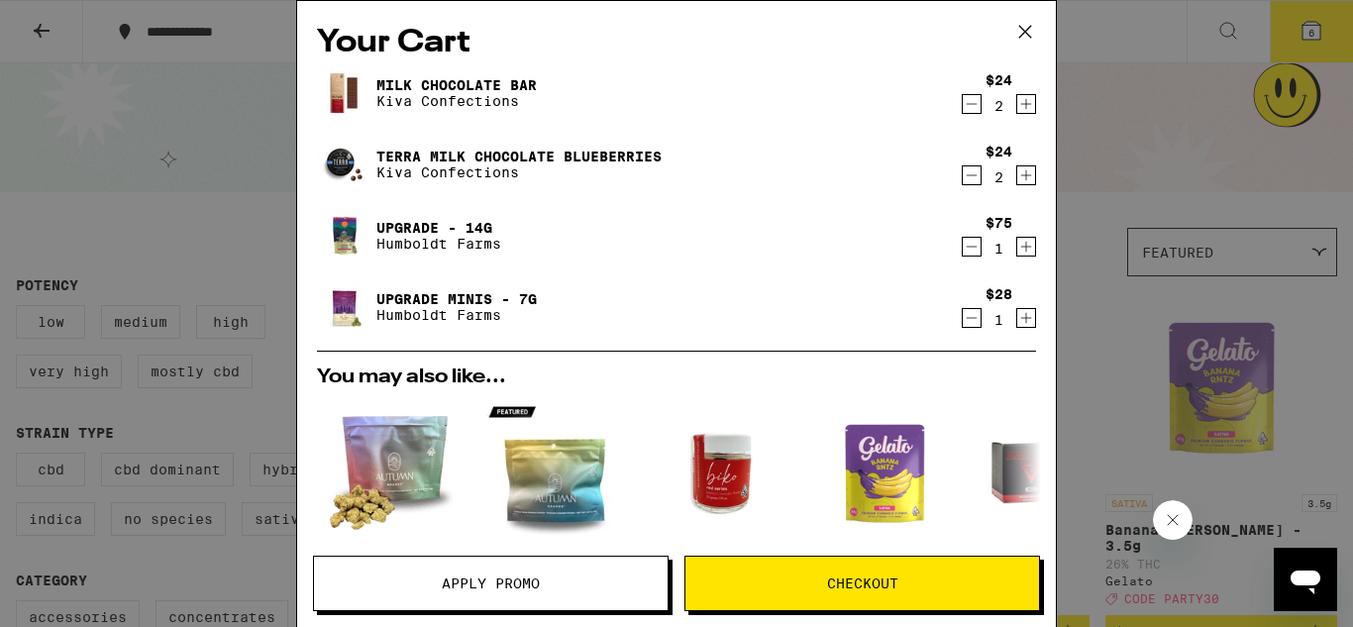
click at [397, 234] on link "Upgrade - 14g" at bounding box center [438, 228] width 125 height 16
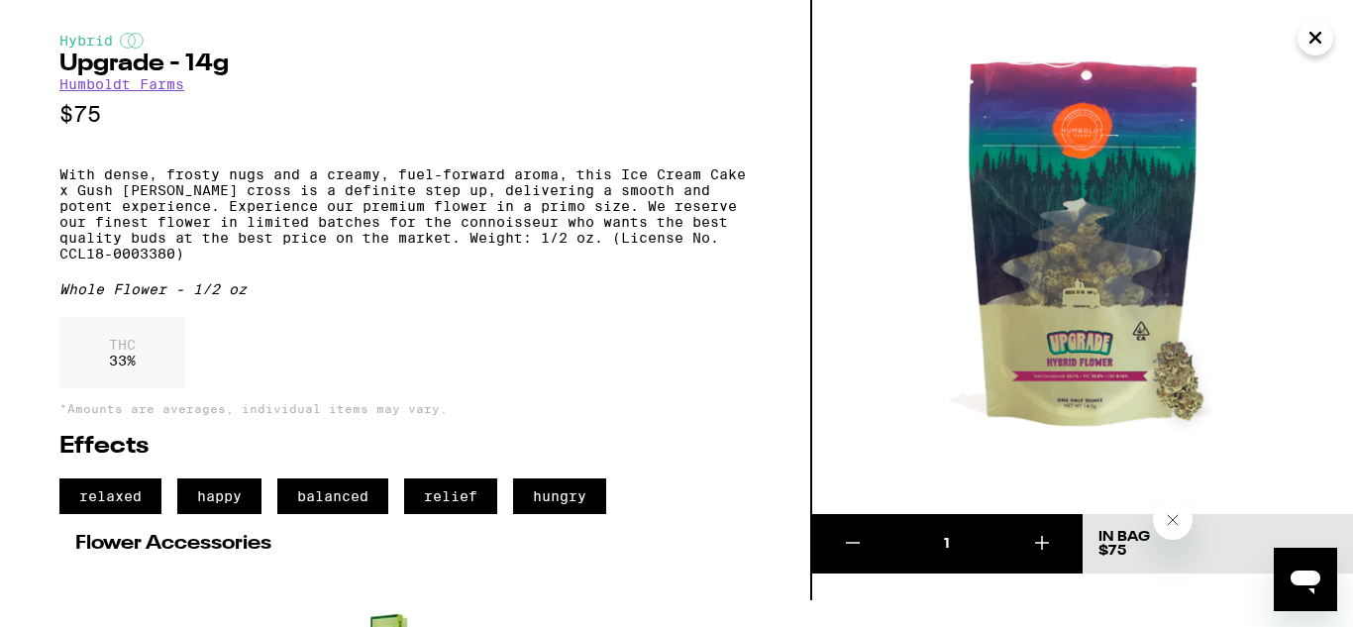
scroll to position [30, 0]
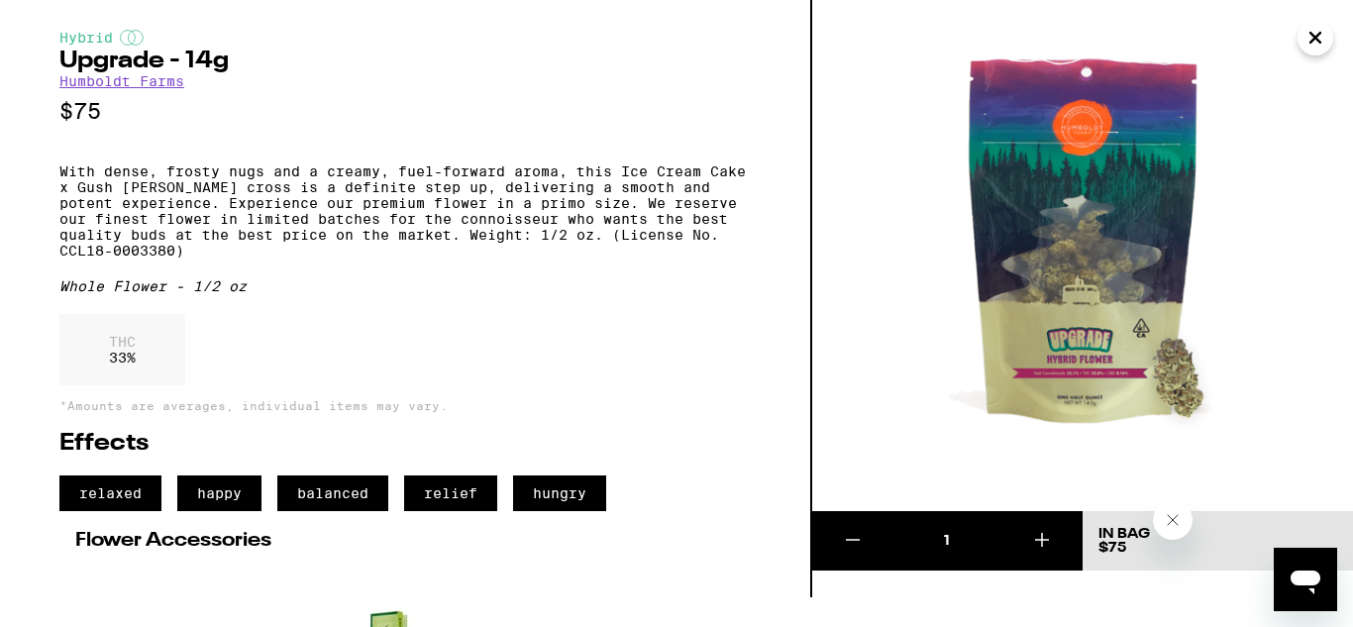
click at [848, 534] on icon at bounding box center [853, 540] width 24 height 24
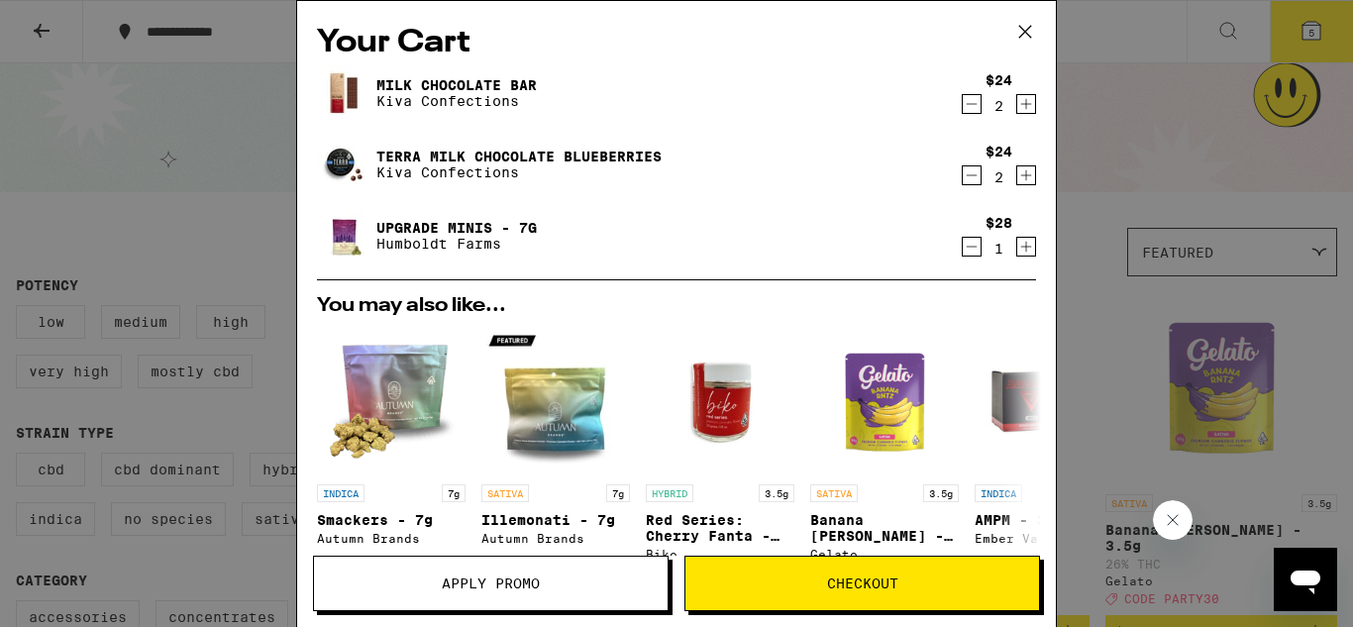
click at [1022, 255] on icon "Increment" at bounding box center [1026, 247] width 18 height 24
click at [804, 574] on button "Checkout" at bounding box center [862, 583] width 356 height 55
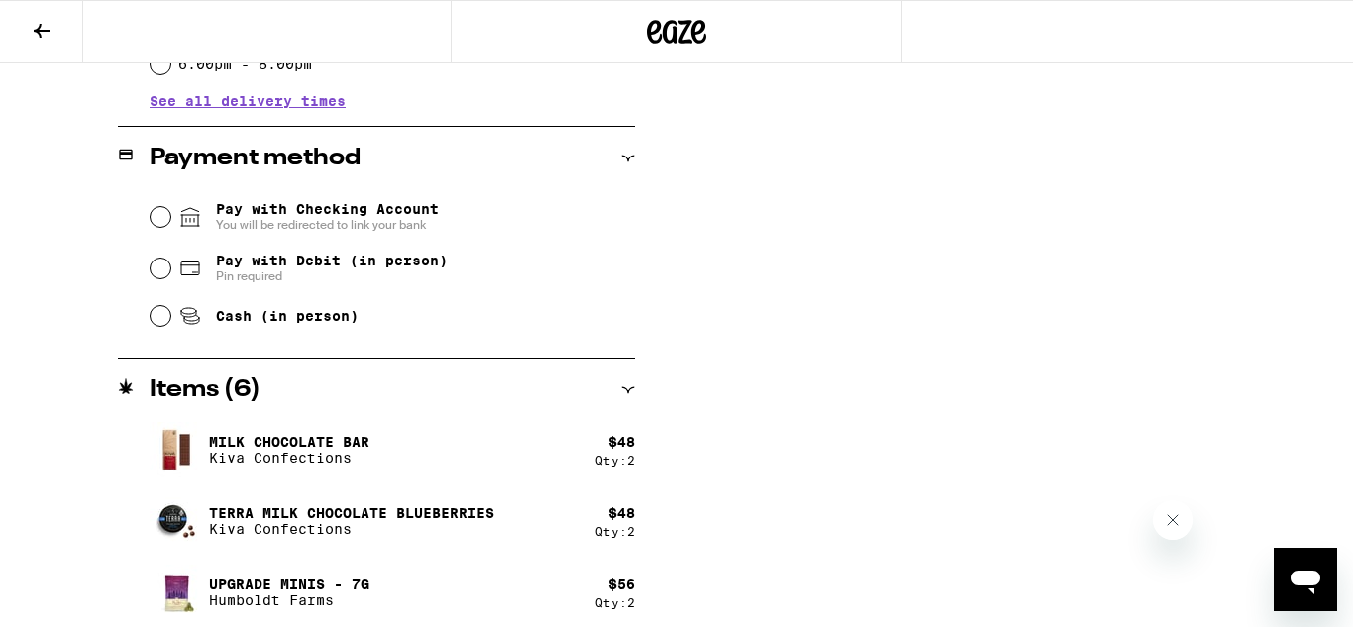
scroll to position [771, 0]
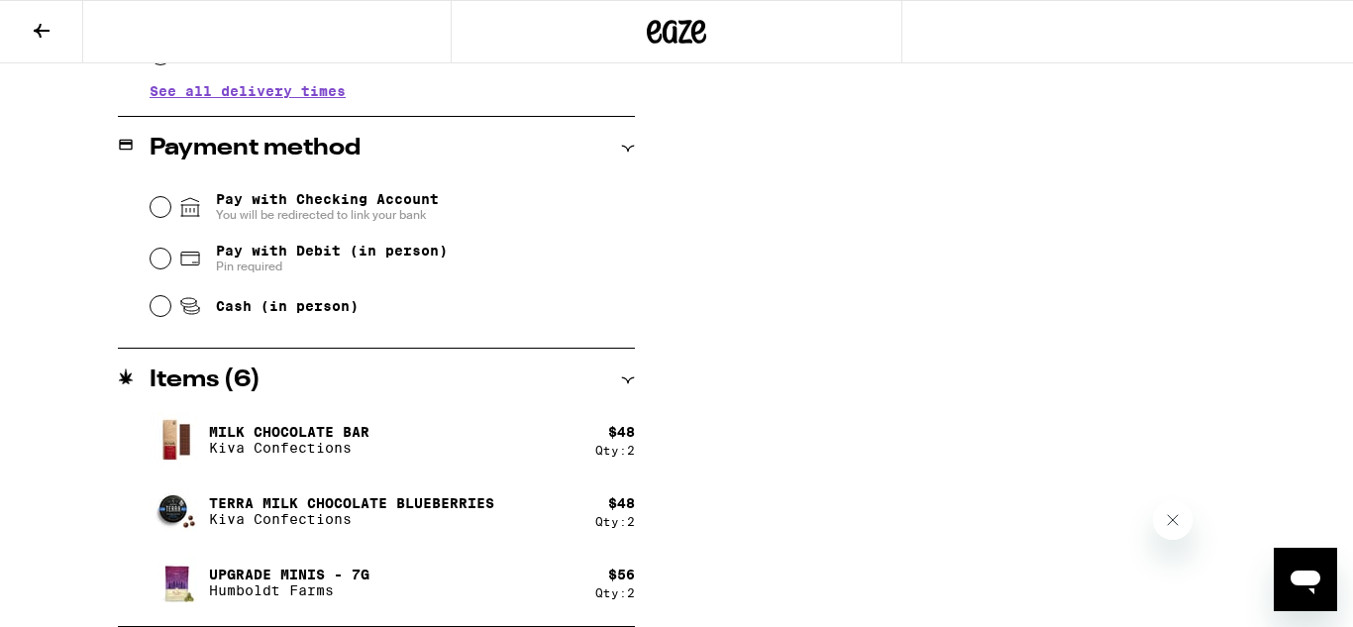
click at [793, 485] on div "**********" at bounding box center [676, 48] width 1353 height 1158
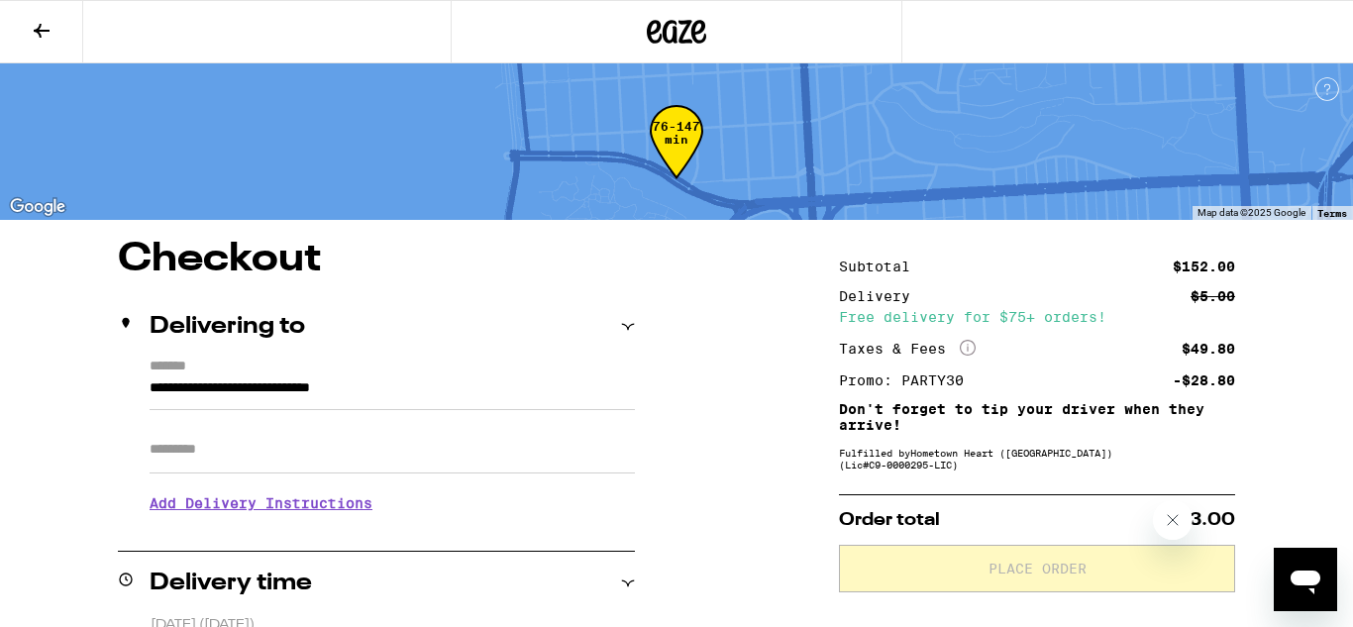
scroll to position [1, 0]
